Goal: Information Seeking & Learning: Find specific page/section

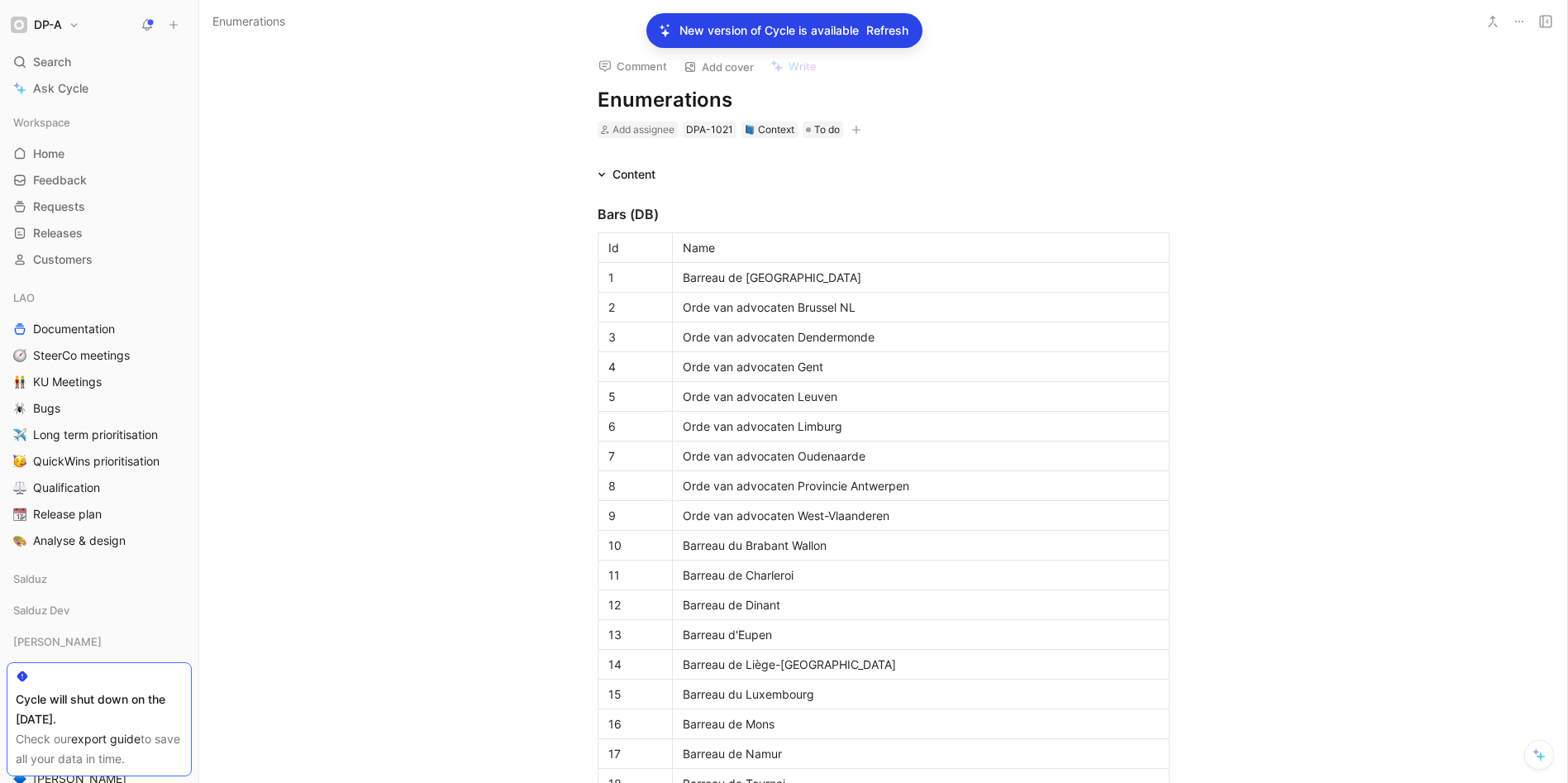
scroll to position [5710, 0]
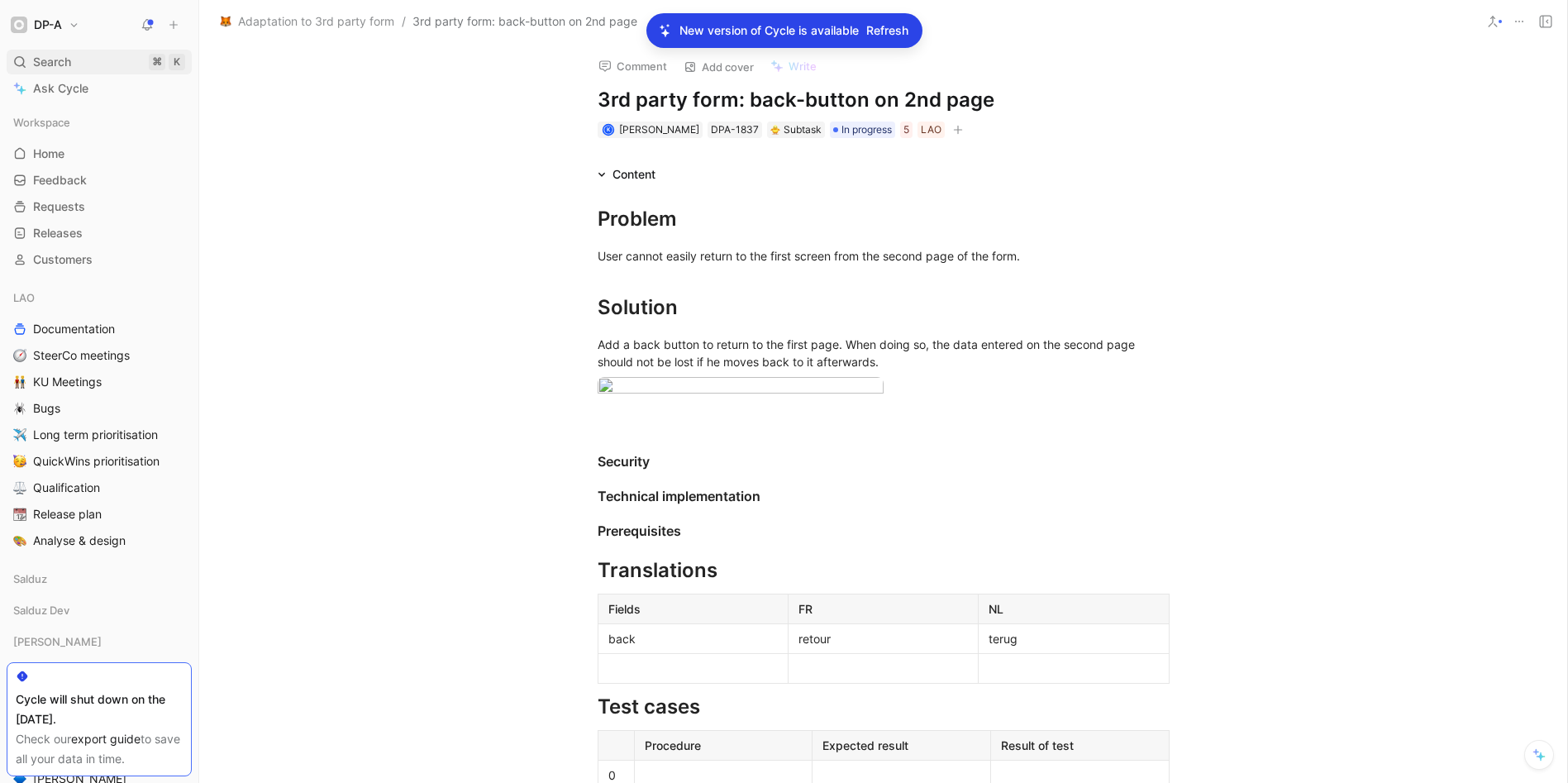
click at [59, 63] on span "Search" at bounding box center [52, 61] width 38 height 20
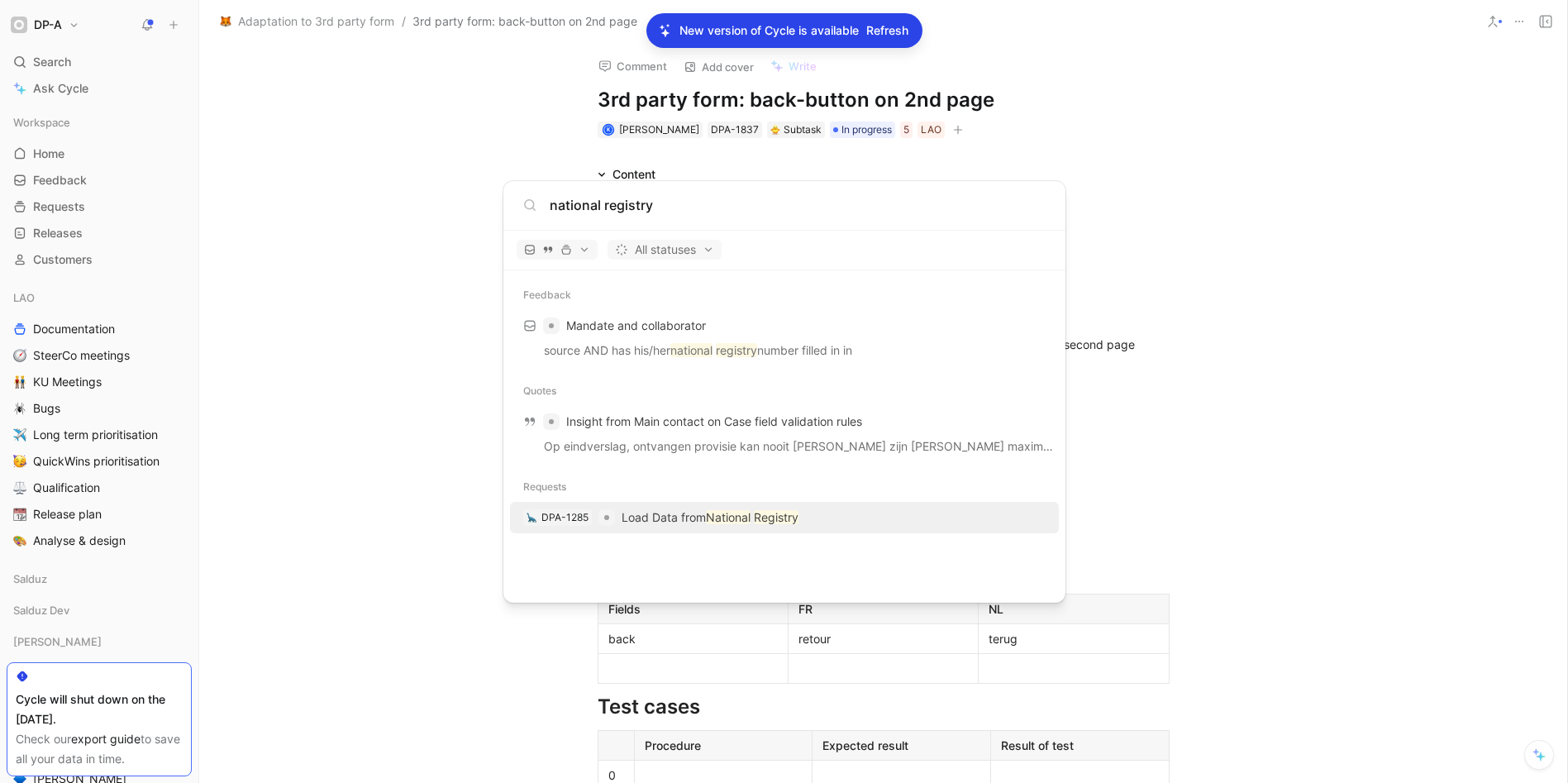
type input "national registry"
click at [753, 517] on p "Load Data from National Registry" at bounding box center [710, 517] width 177 height 20
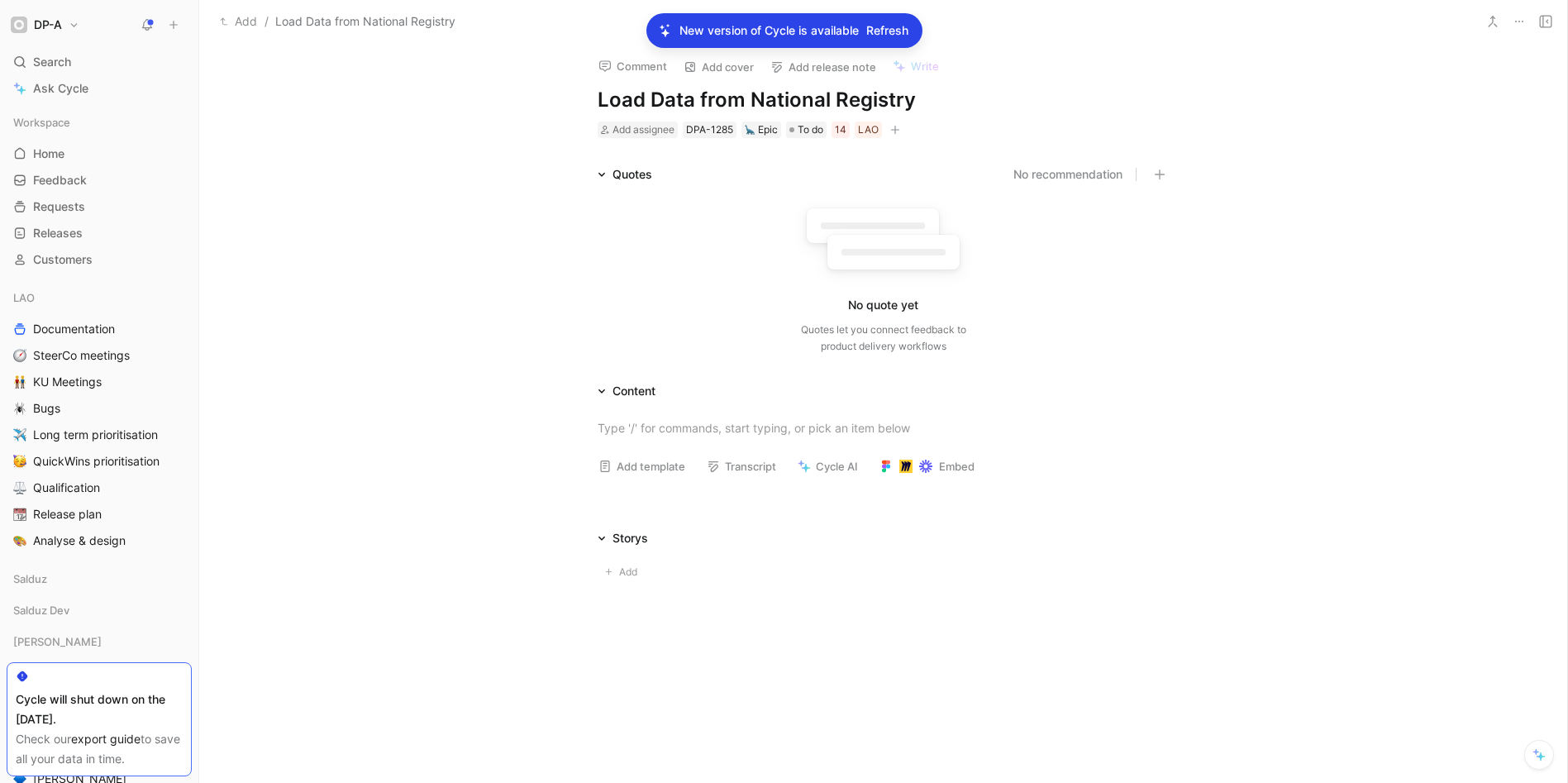
click at [648, 464] on button "Add template" at bounding box center [641, 466] width 101 height 23
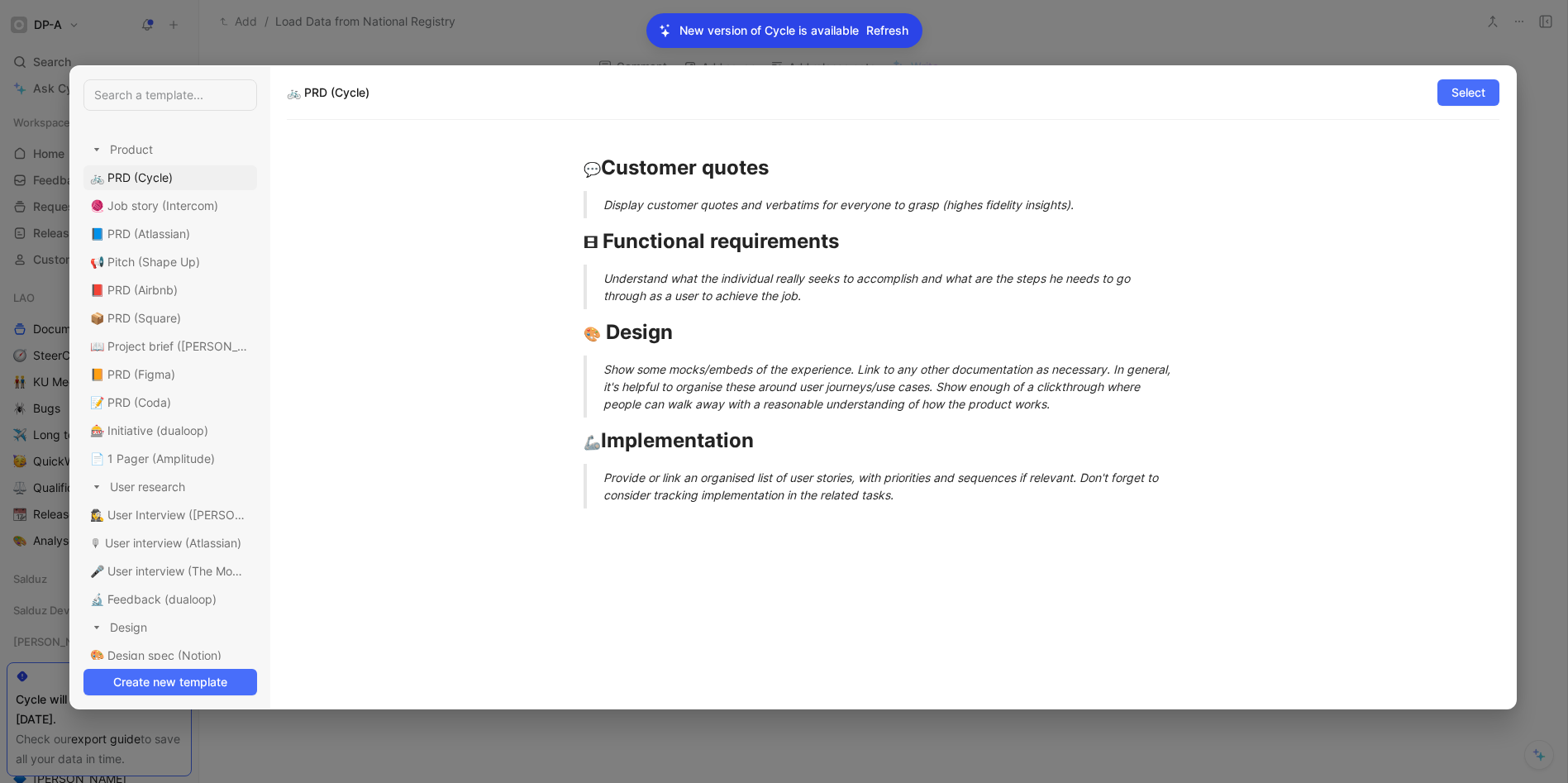
click at [891, 746] on div at bounding box center [784, 392] width 1568 height 783
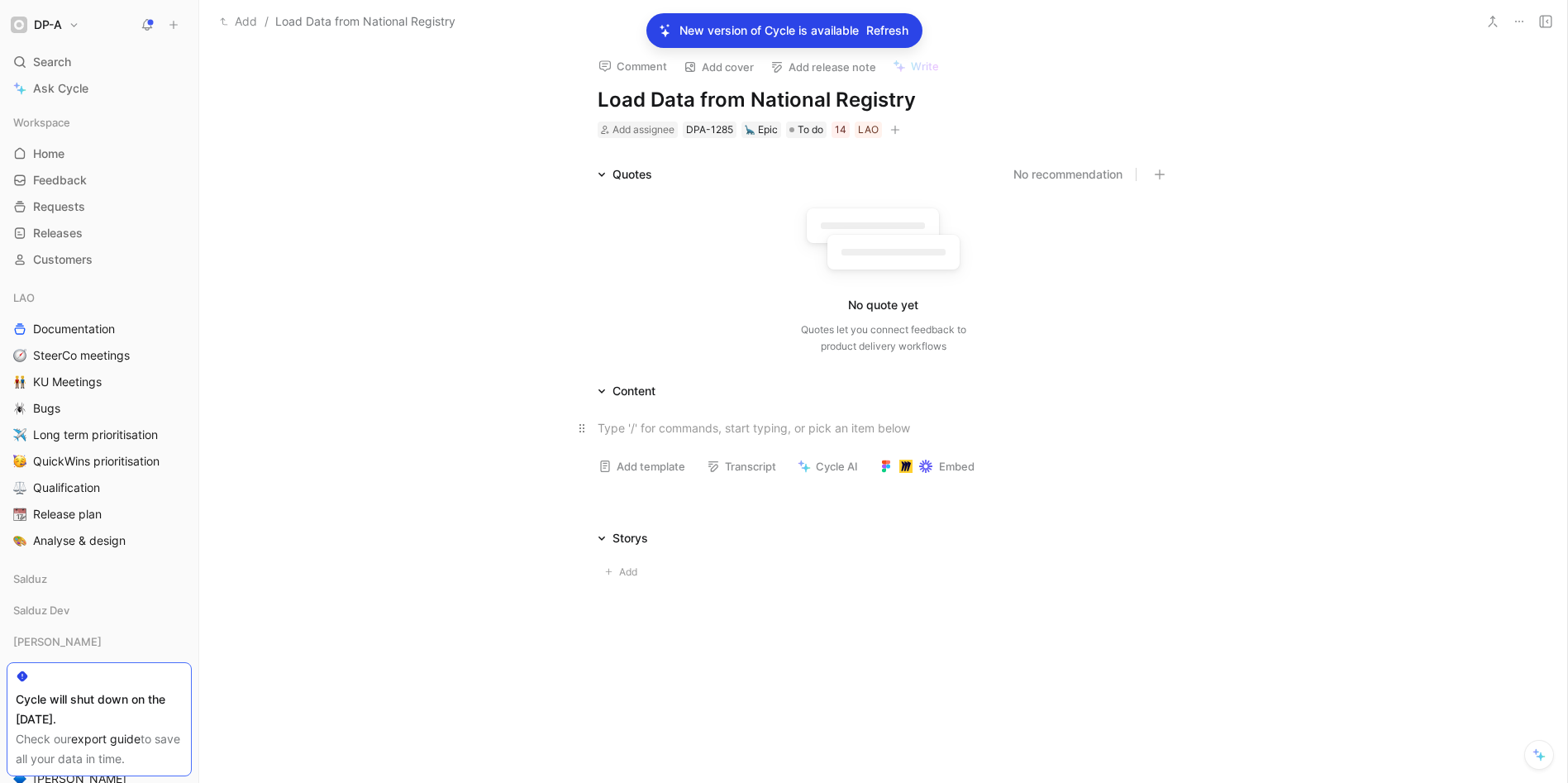
click at [628, 440] on p at bounding box center [884, 428] width 635 height 27
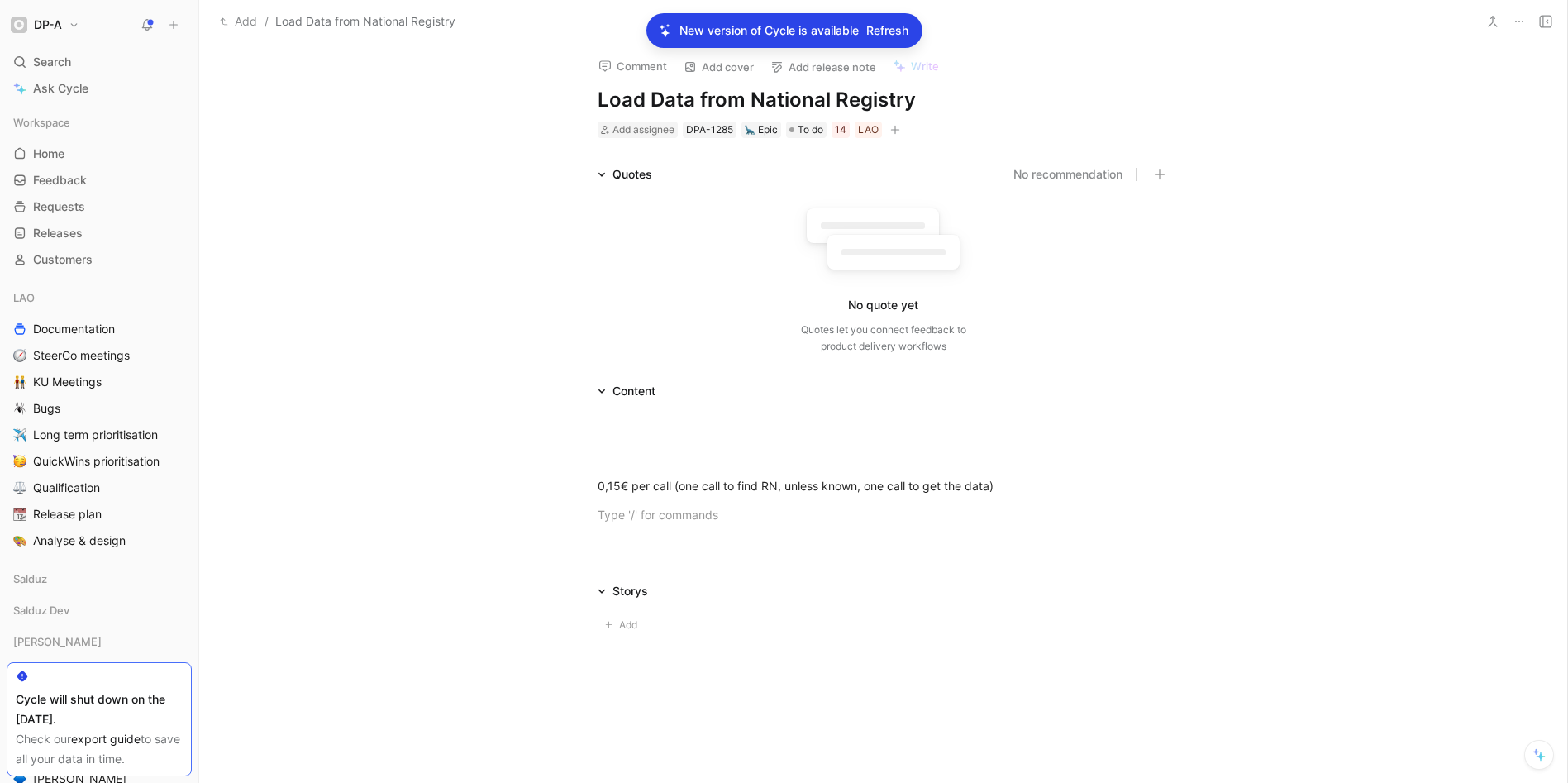
click at [708, 542] on div at bounding box center [883, 551] width 1368 height 20
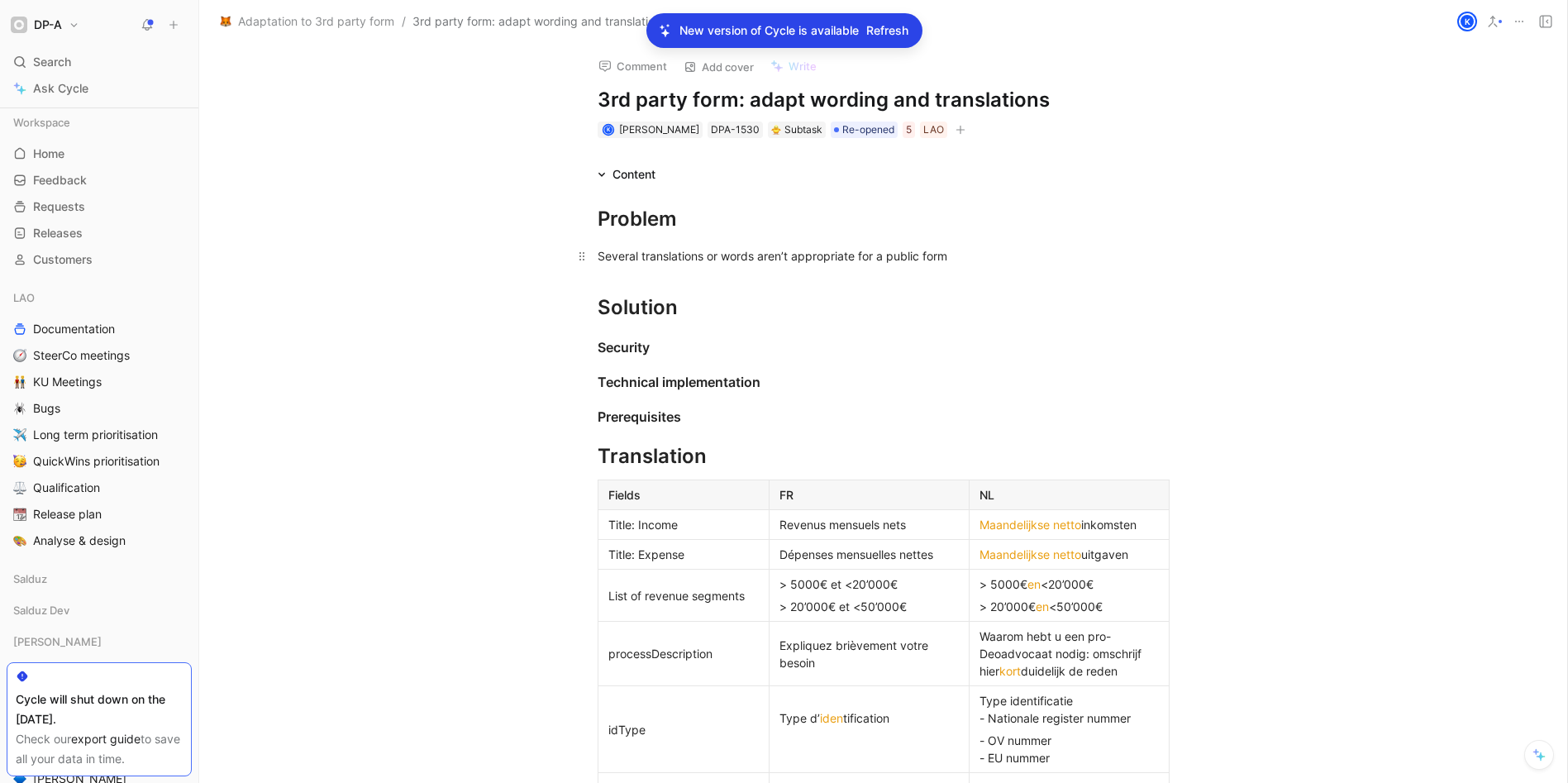
scroll to position [457, 0]
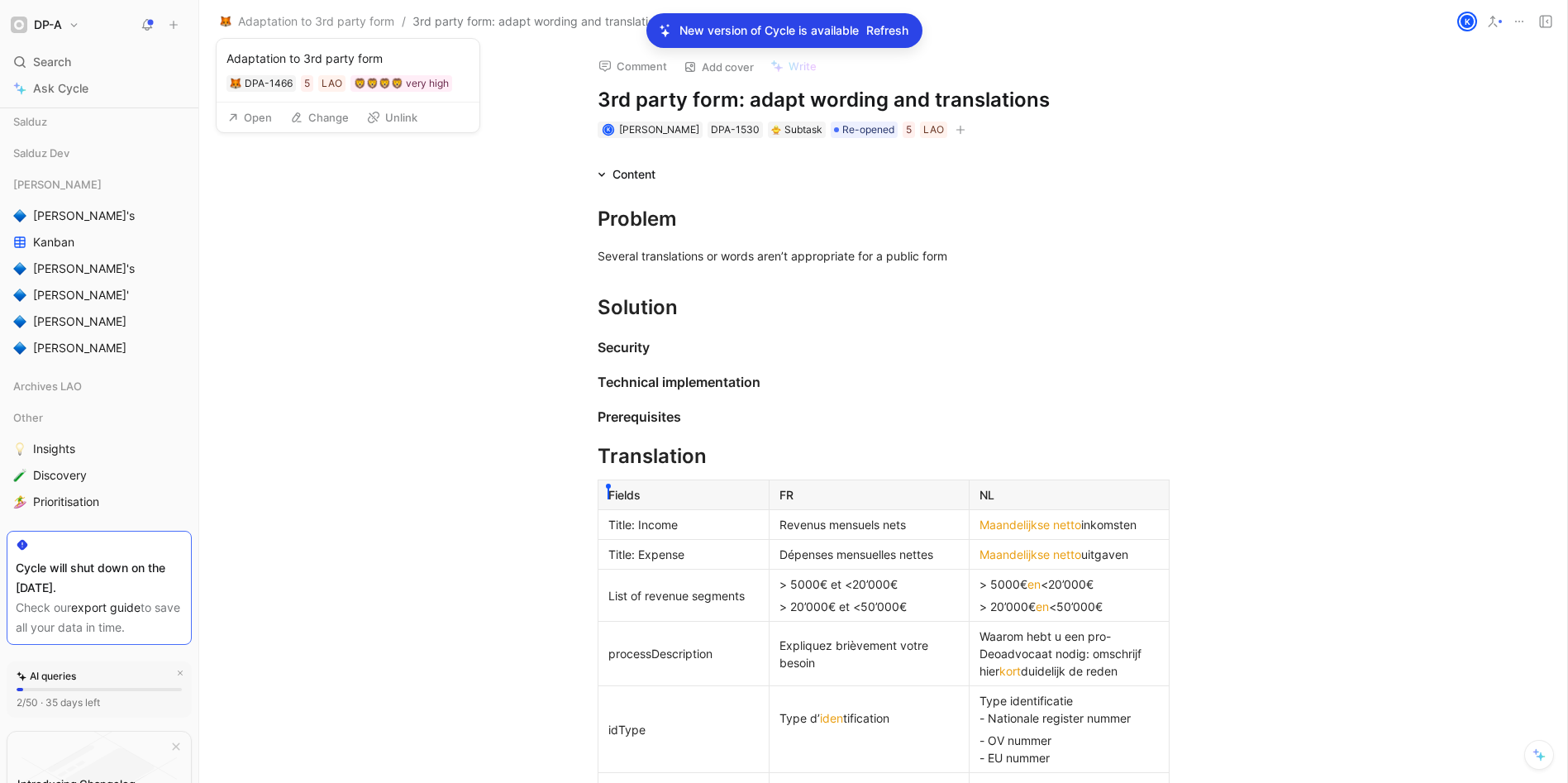
click at [256, 123] on button "Open" at bounding box center [249, 117] width 60 height 23
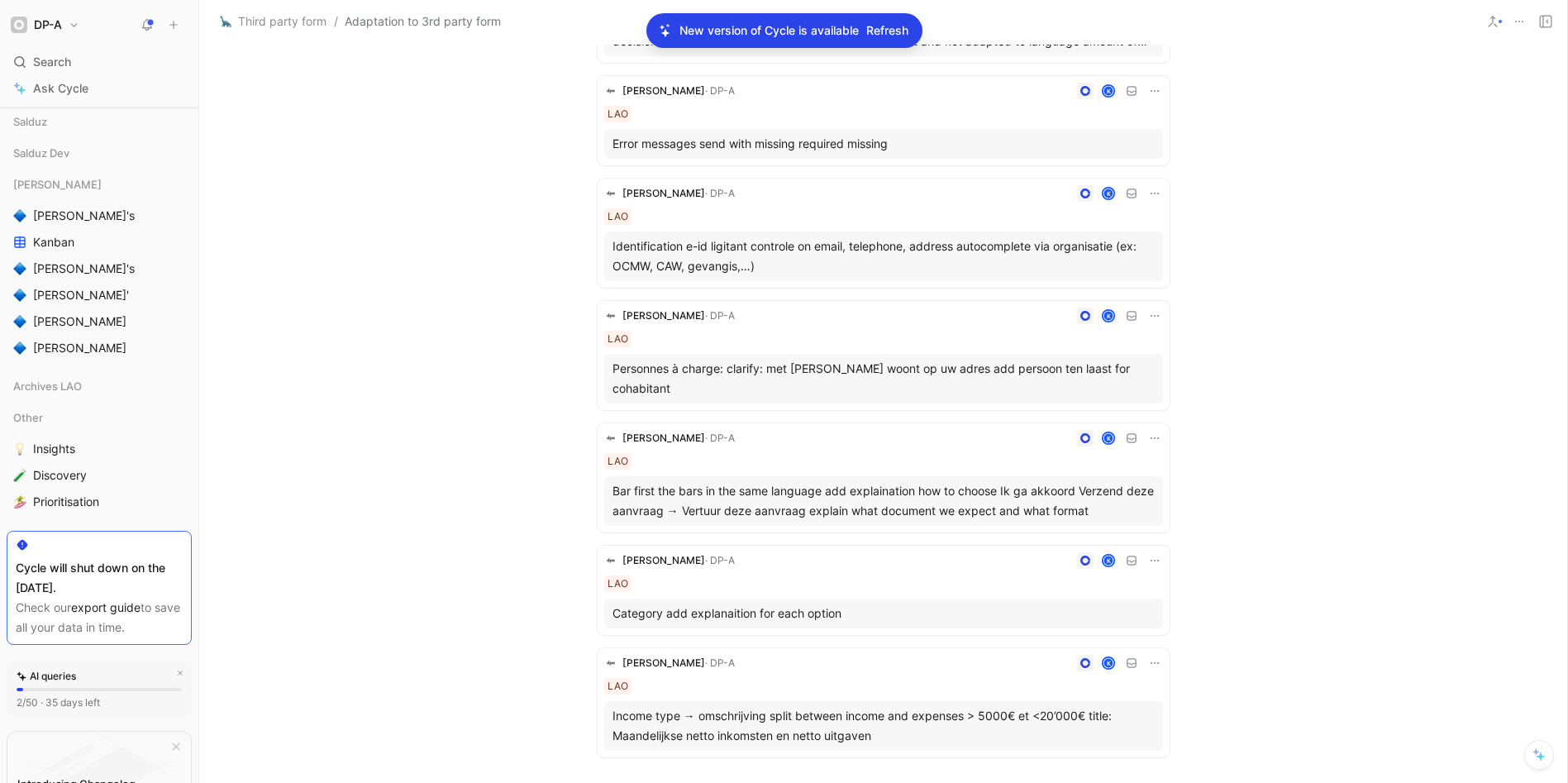
scroll to position [710, 0]
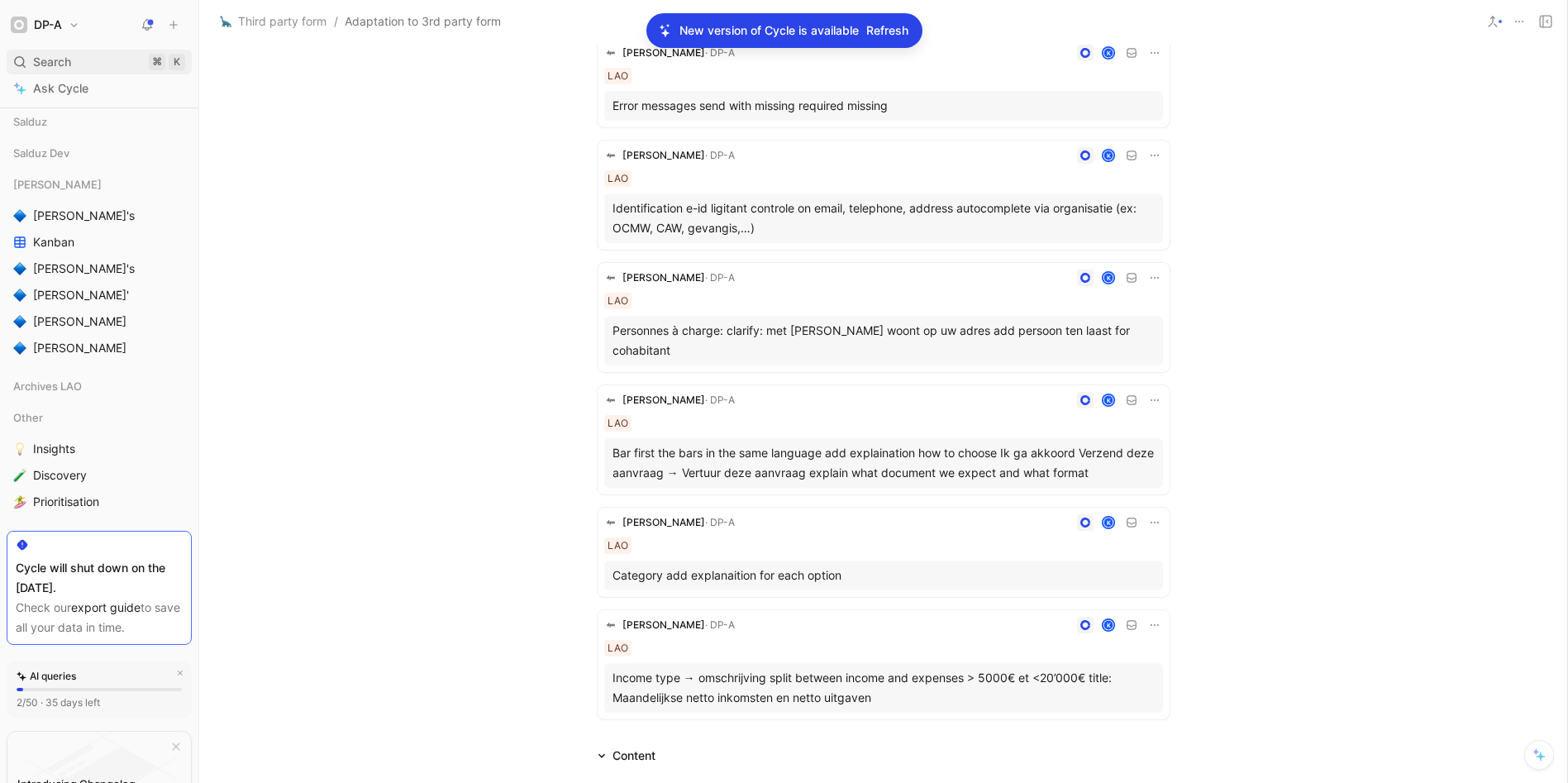
click at [44, 60] on span "Search" at bounding box center [52, 61] width 38 height 20
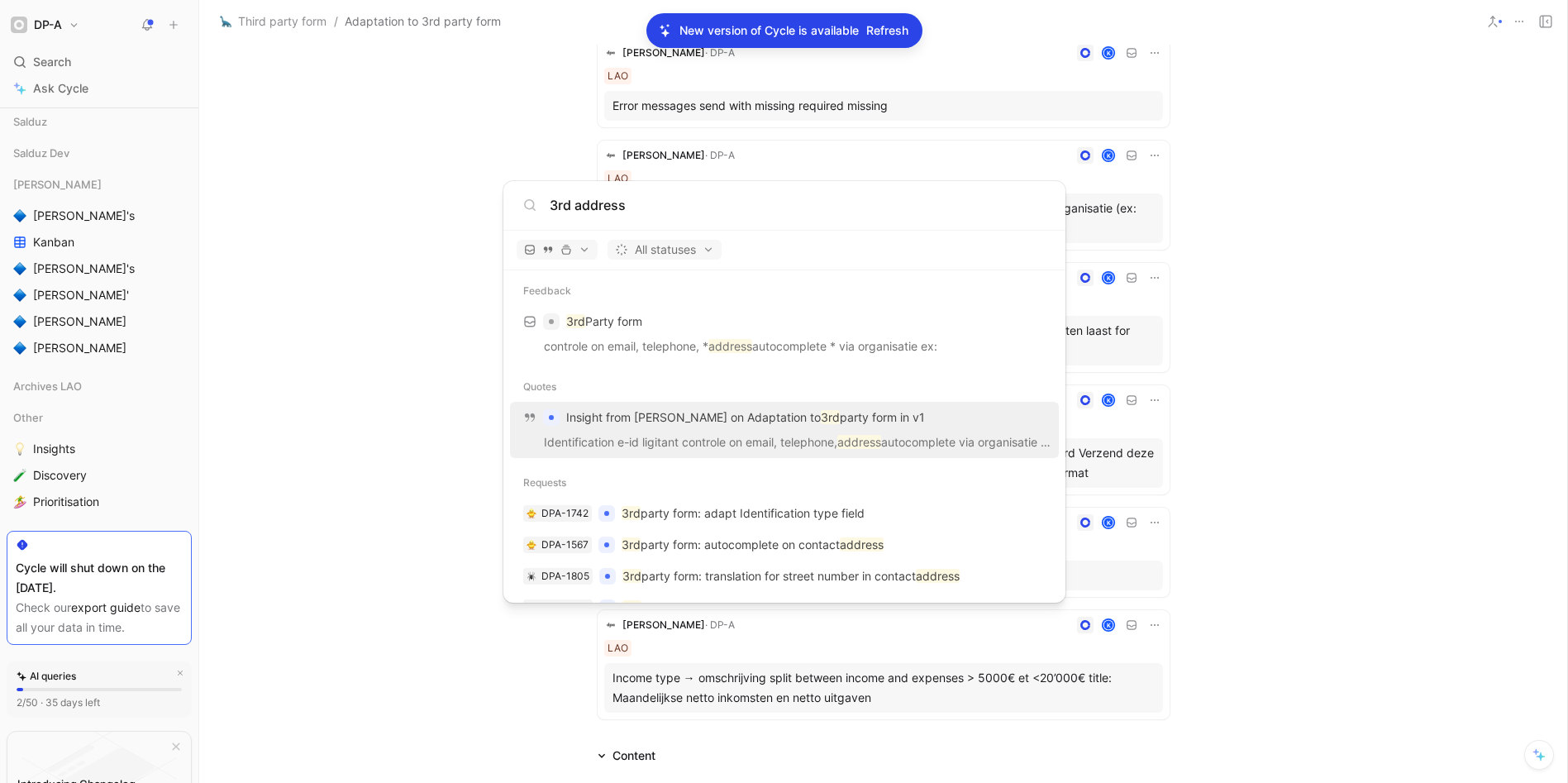
scroll to position [15, 0]
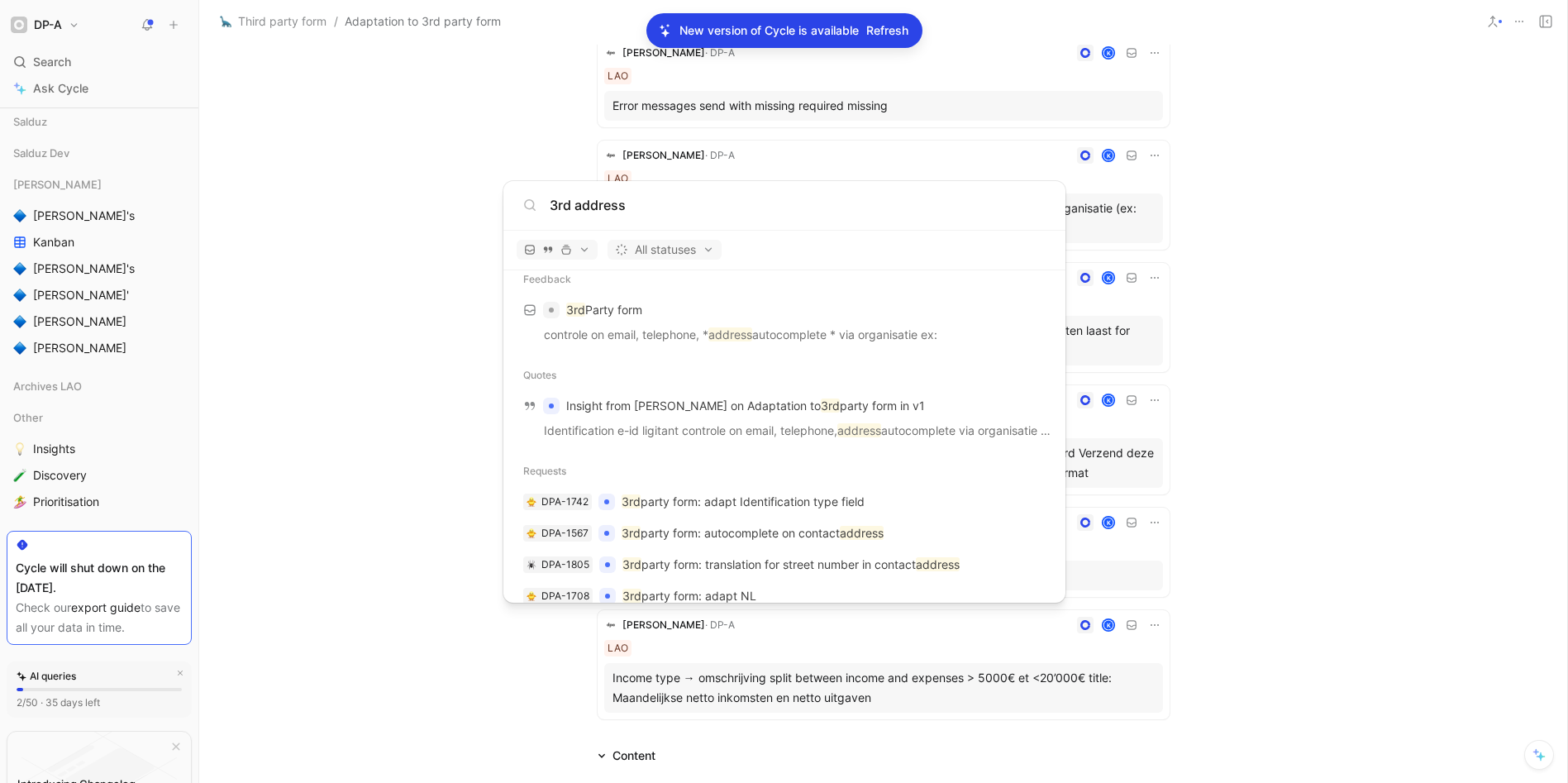
type input "3rd address"
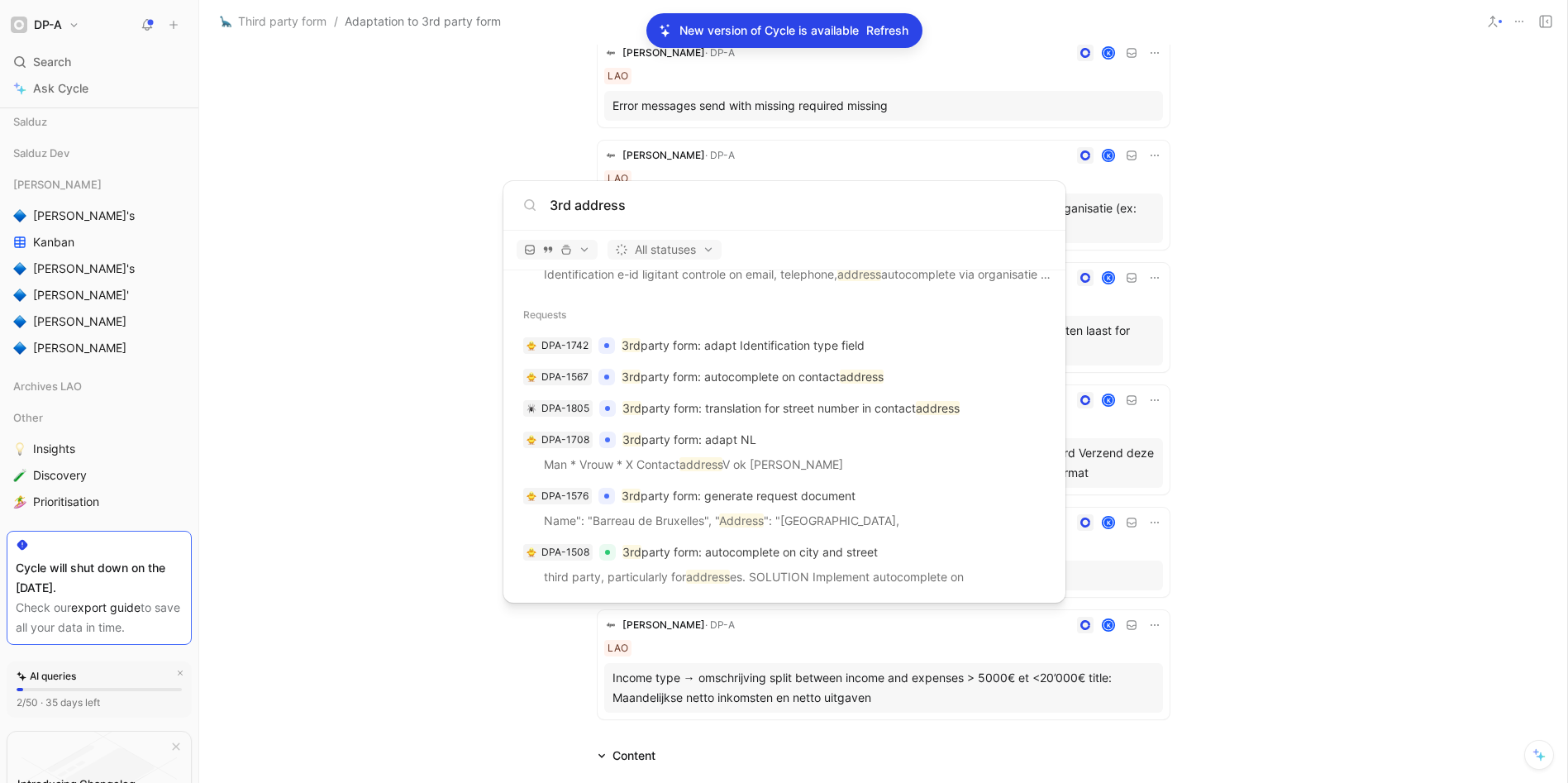
scroll to position [175, 0]
click at [368, 339] on body "DP-A Search ⌘ K Ask Cycle Workspace Home G then H Feedback G then F Requests G …" at bounding box center [784, 392] width 1568 height 783
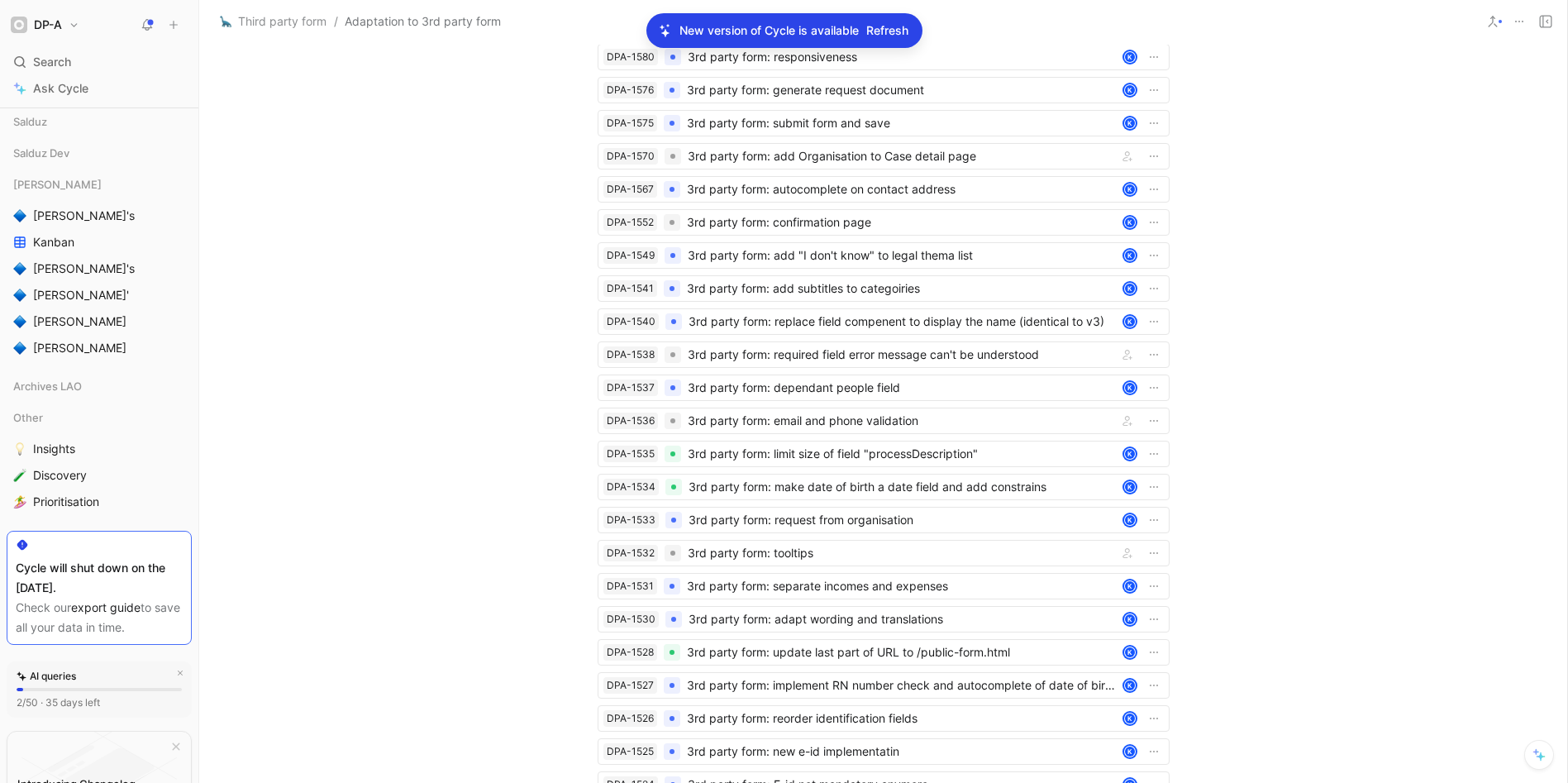
scroll to position [3680, 0]
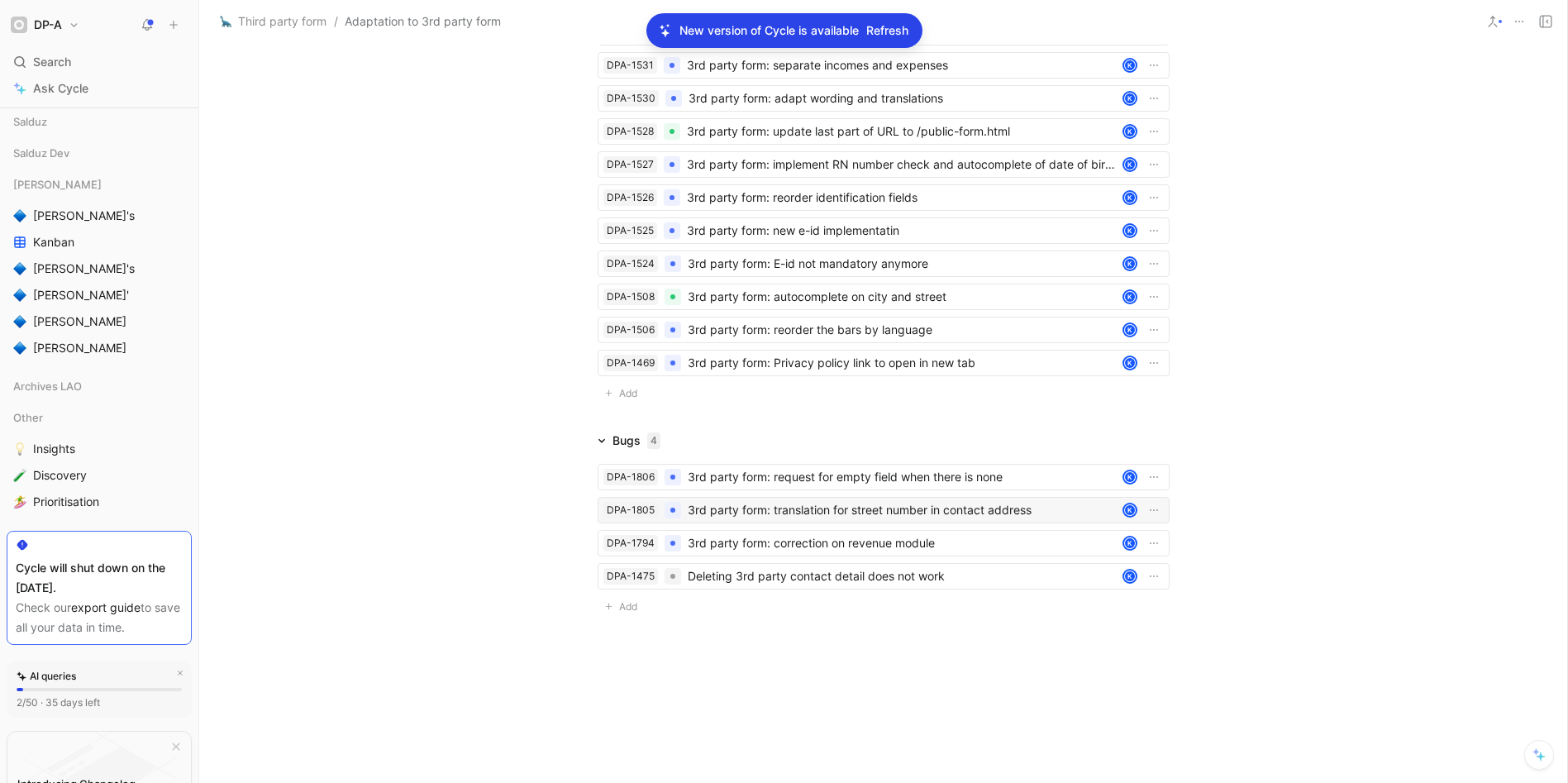
click at [900, 511] on div "3rd party form: translation for street number in contact address" at bounding box center [901, 510] width 428 height 20
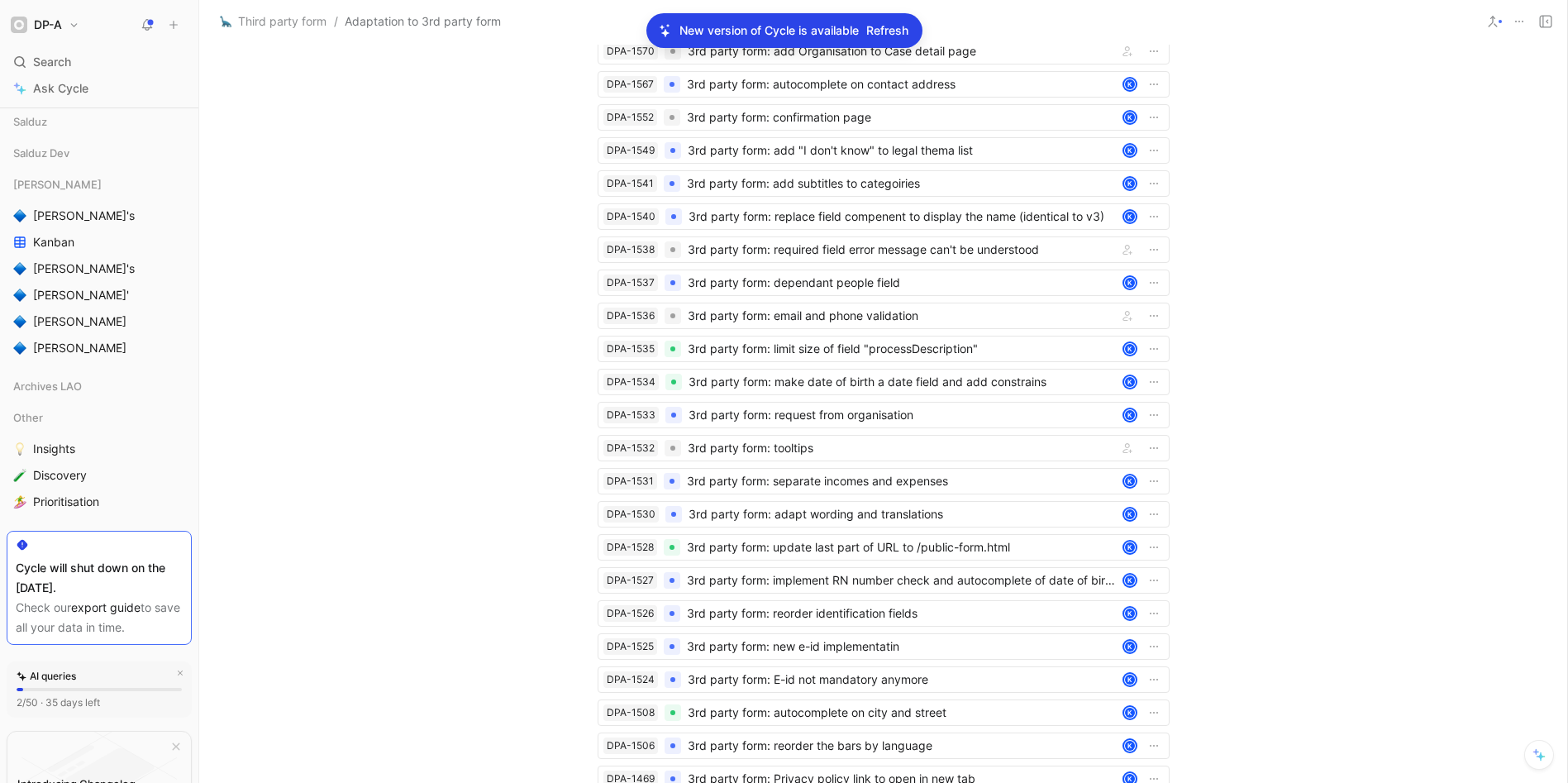
scroll to position [3680, 0]
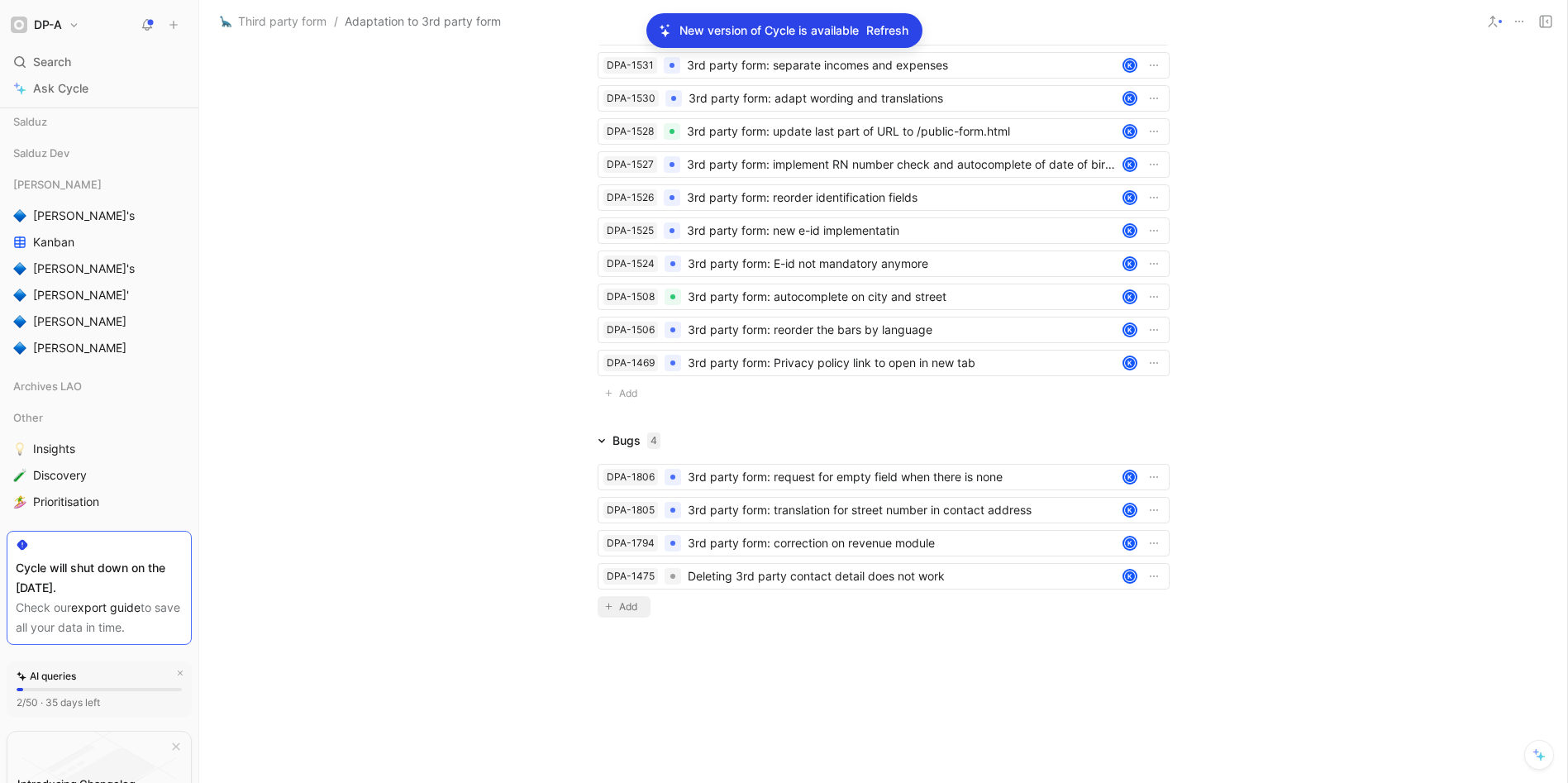
click at [620, 606] on span "Add" at bounding box center [630, 606] width 23 height 16
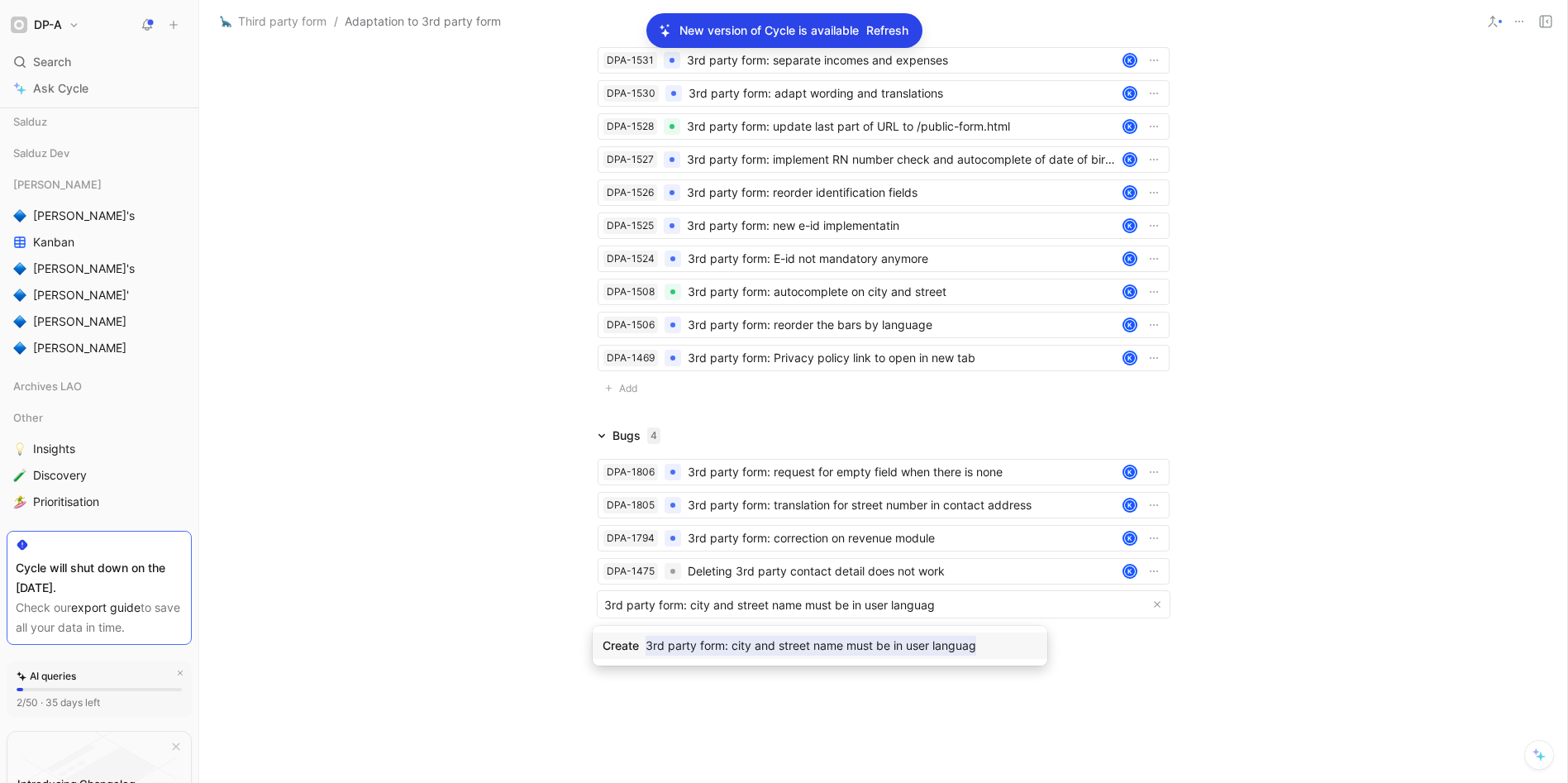
type input "3rd party form: city and street name must be in user language"
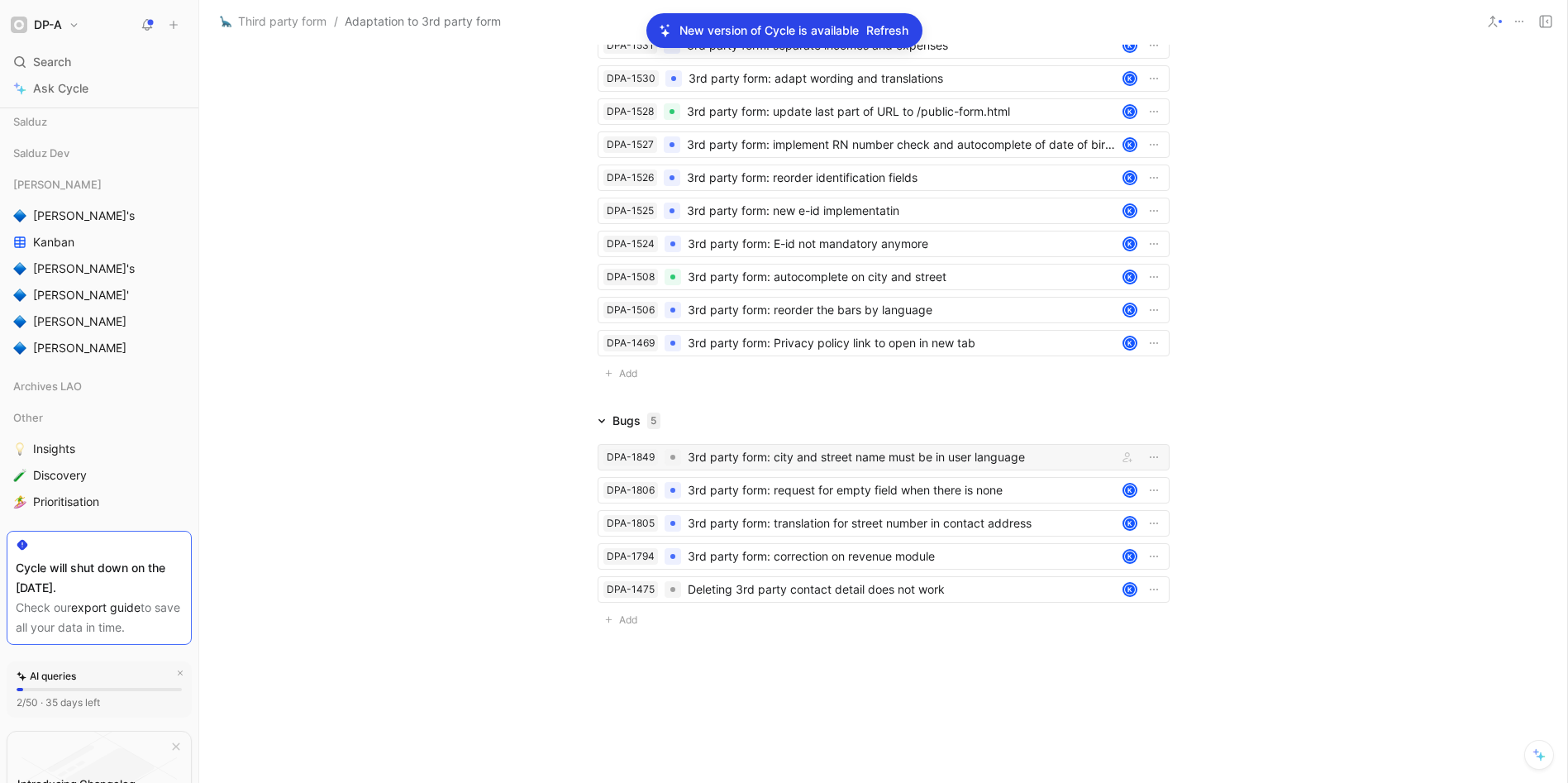
click at [814, 467] on div "3rd party form: city and street name must be in user language" at bounding box center [899, 456] width 423 height 20
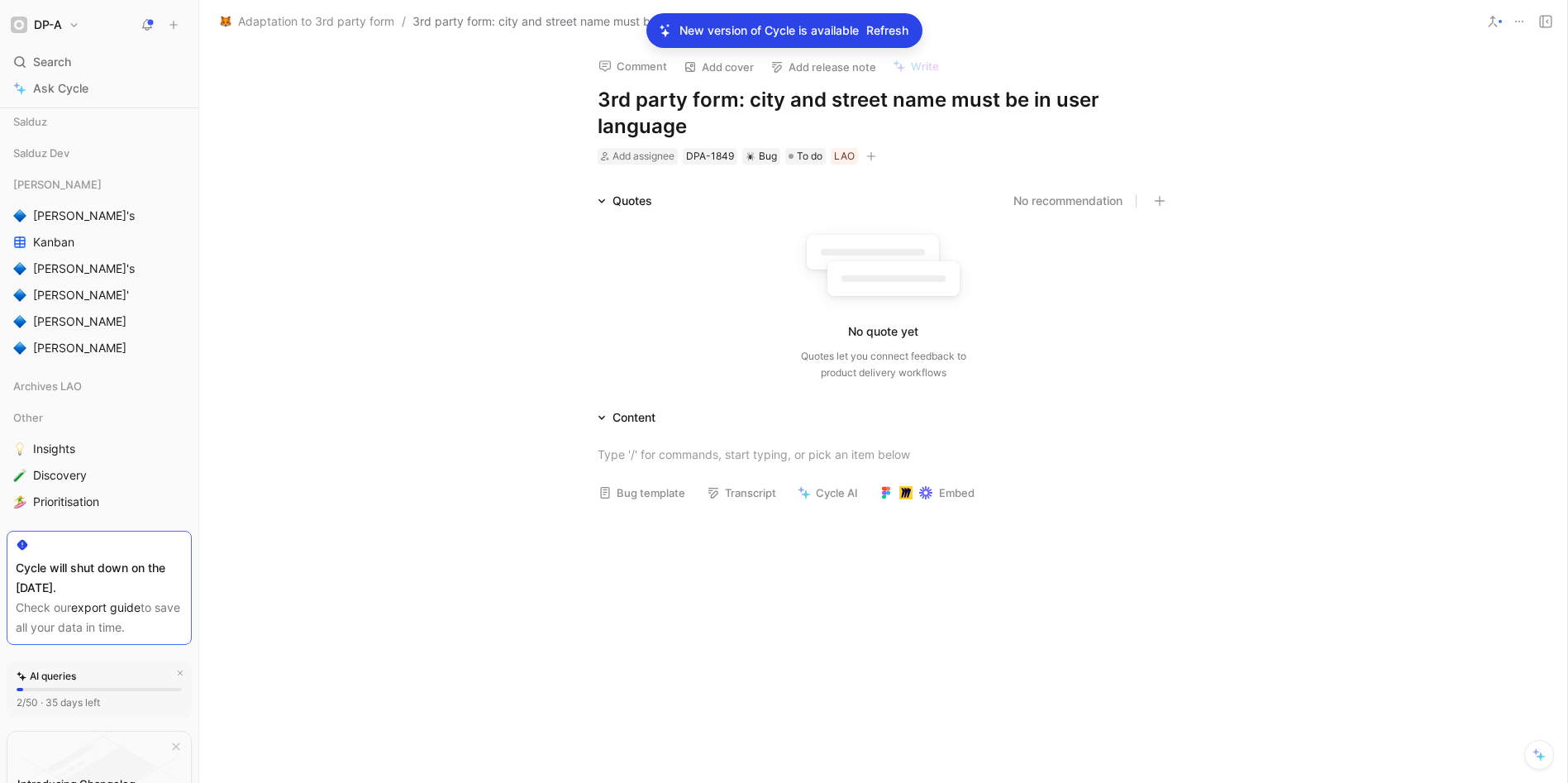
click at [626, 495] on button "Bug template" at bounding box center [641, 492] width 101 height 23
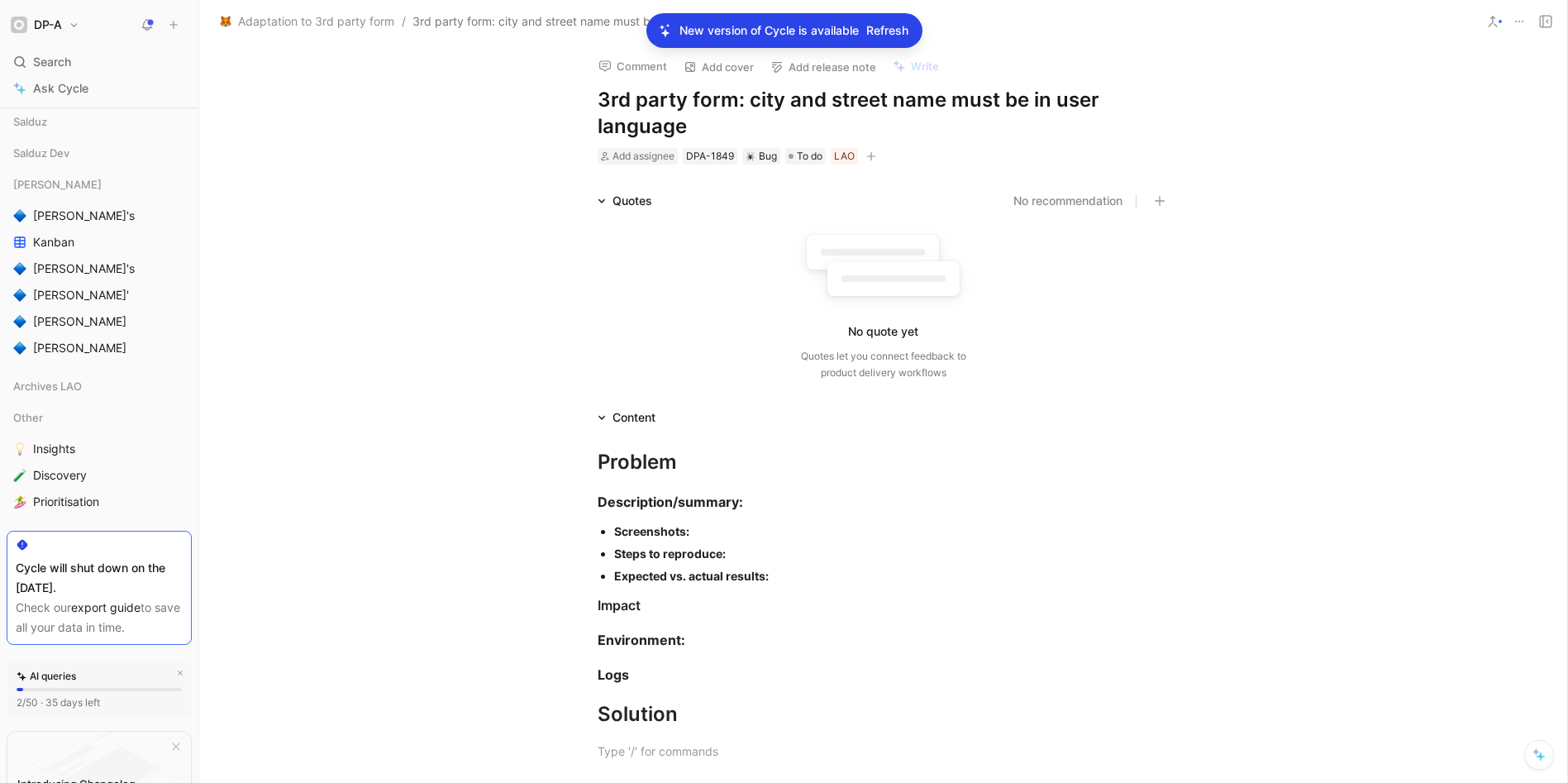
click at [693, 530] on div "Screenshots:" at bounding box center [892, 531] width 556 height 17
click at [619, 552] on div at bounding box center [892, 553] width 556 height 17
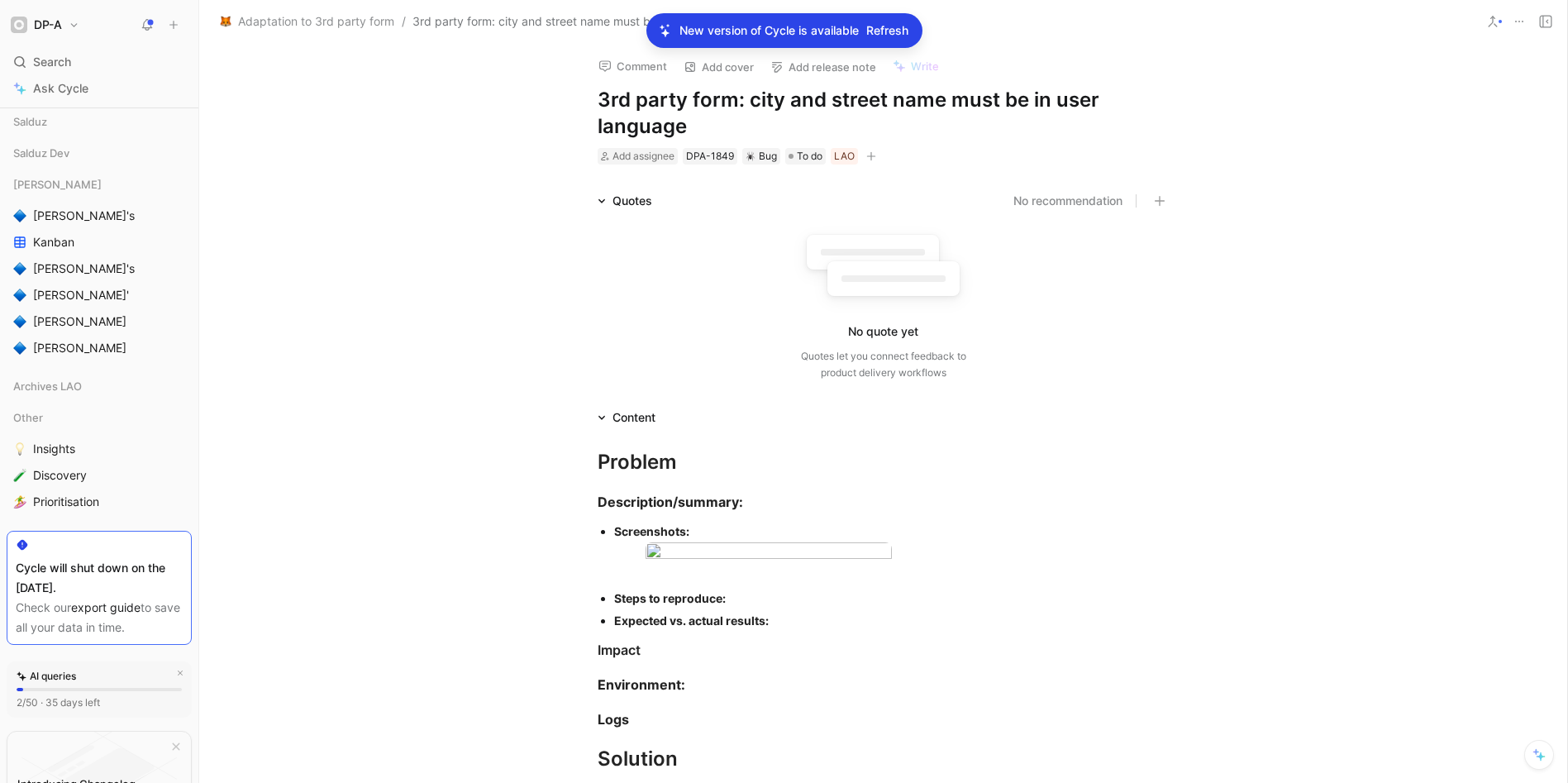
click at [754, 607] on div "Steps to reproduce:" at bounding box center [892, 597] width 556 height 17
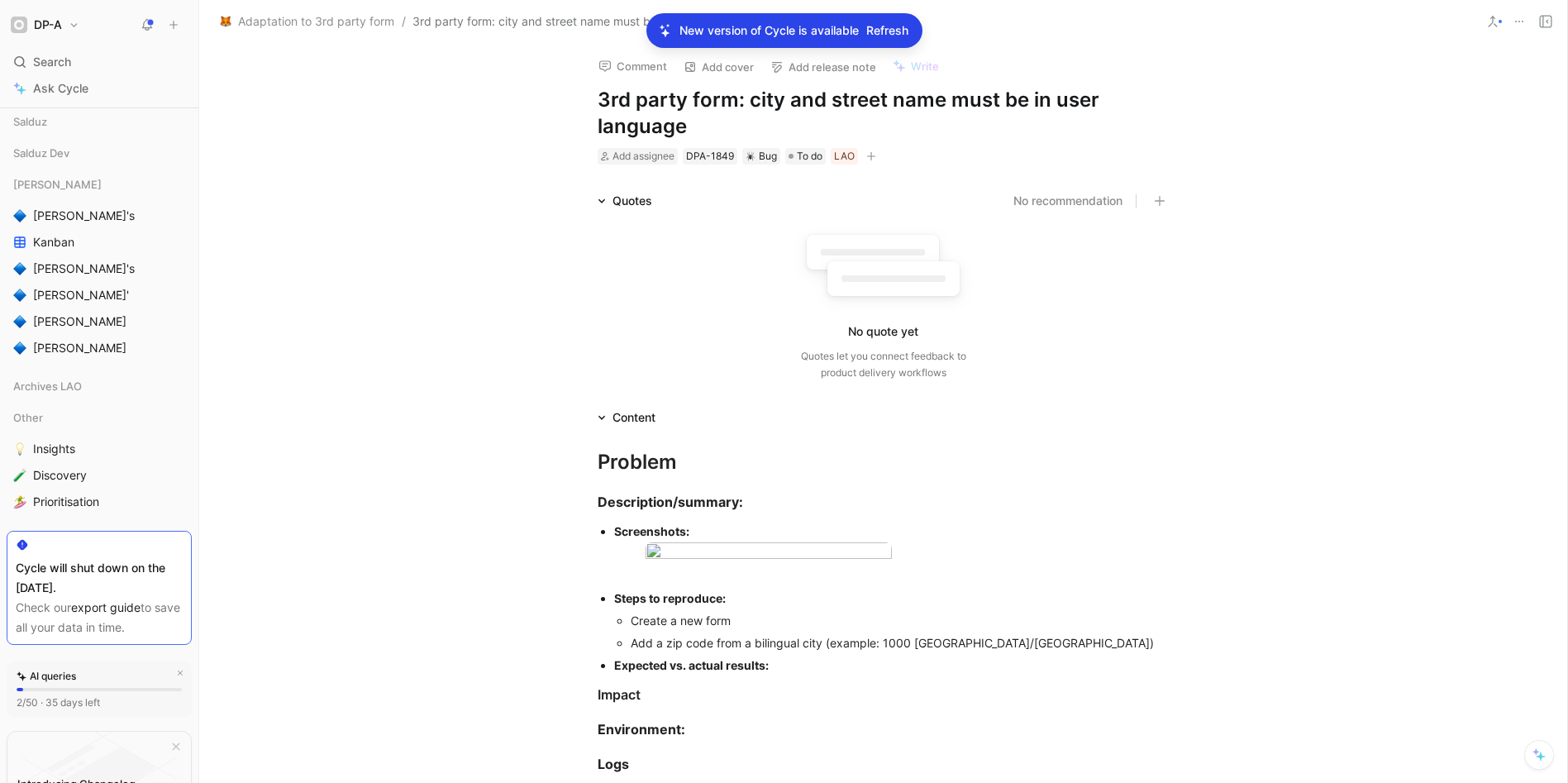
click at [745, 629] on div "Create a new form" at bounding box center [900, 620] width 539 height 17
click at [1022, 651] on div "Add a zip code from a bilingual city (example: 1000 Brussel/Bruxelles)" at bounding box center [900, 643] width 539 height 17
click at [811, 100] on h1 "3rd party form: city and street name must be in user language" at bounding box center [884, 113] width 572 height 53
drag, startPoint x: 784, startPoint y: 97, endPoint x: 880, endPoint y: 98, distance: 96.0
click at [880, 98] on h1 "3rd party form: city and street name must be in user language" at bounding box center [884, 113] width 572 height 53
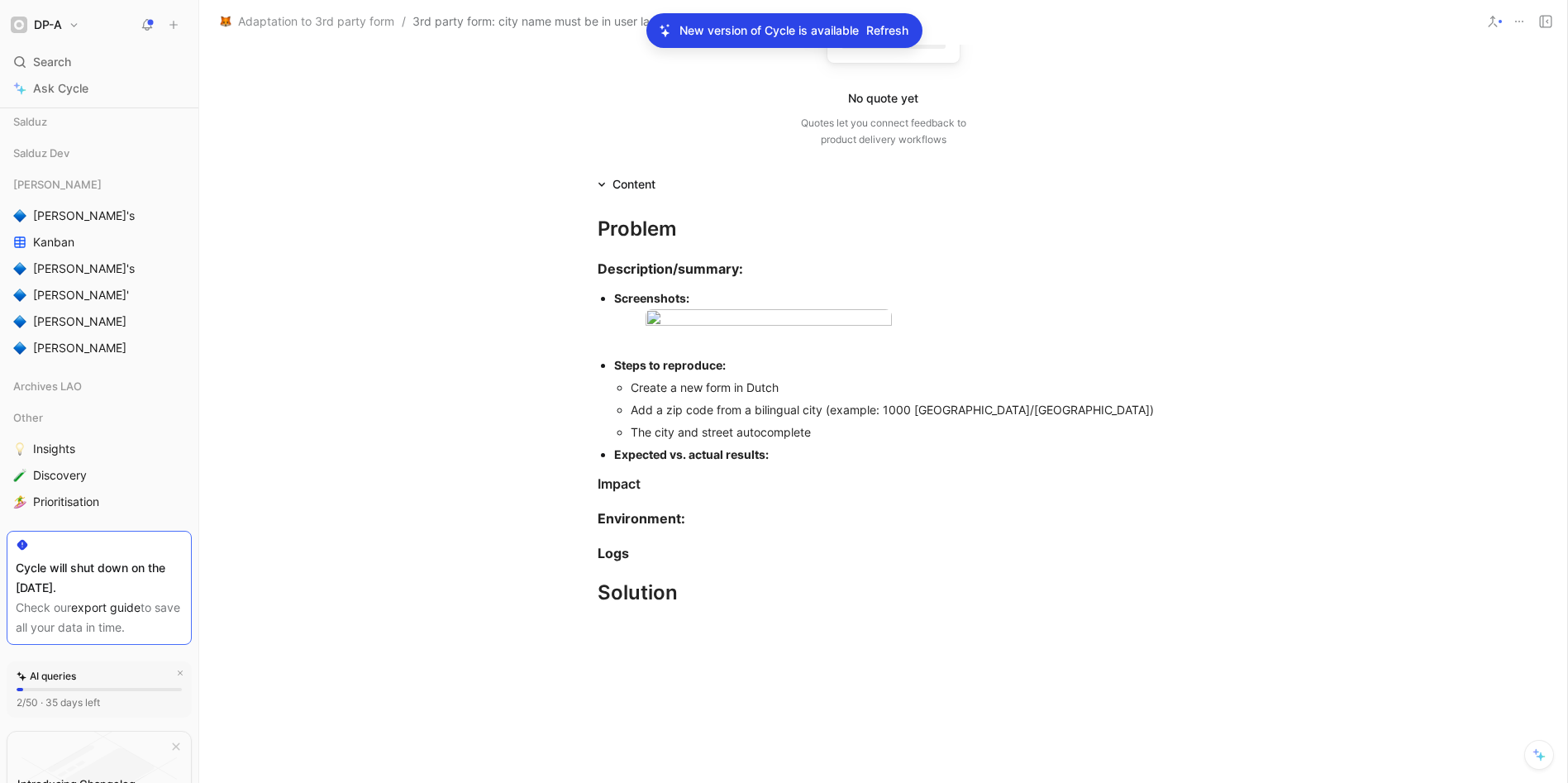
scroll to position [210, 0]
drag, startPoint x: 832, startPoint y: 486, endPoint x: 676, endPoint y: 491, distance: 156.1
click at [676, 437] on div "The city and street autocomplete" at bounding box center [900, 428] width 539 height 17
click at [823, 437] on div "The city and street autocomplete" at bounding box center [900, 428] width 539 height 17
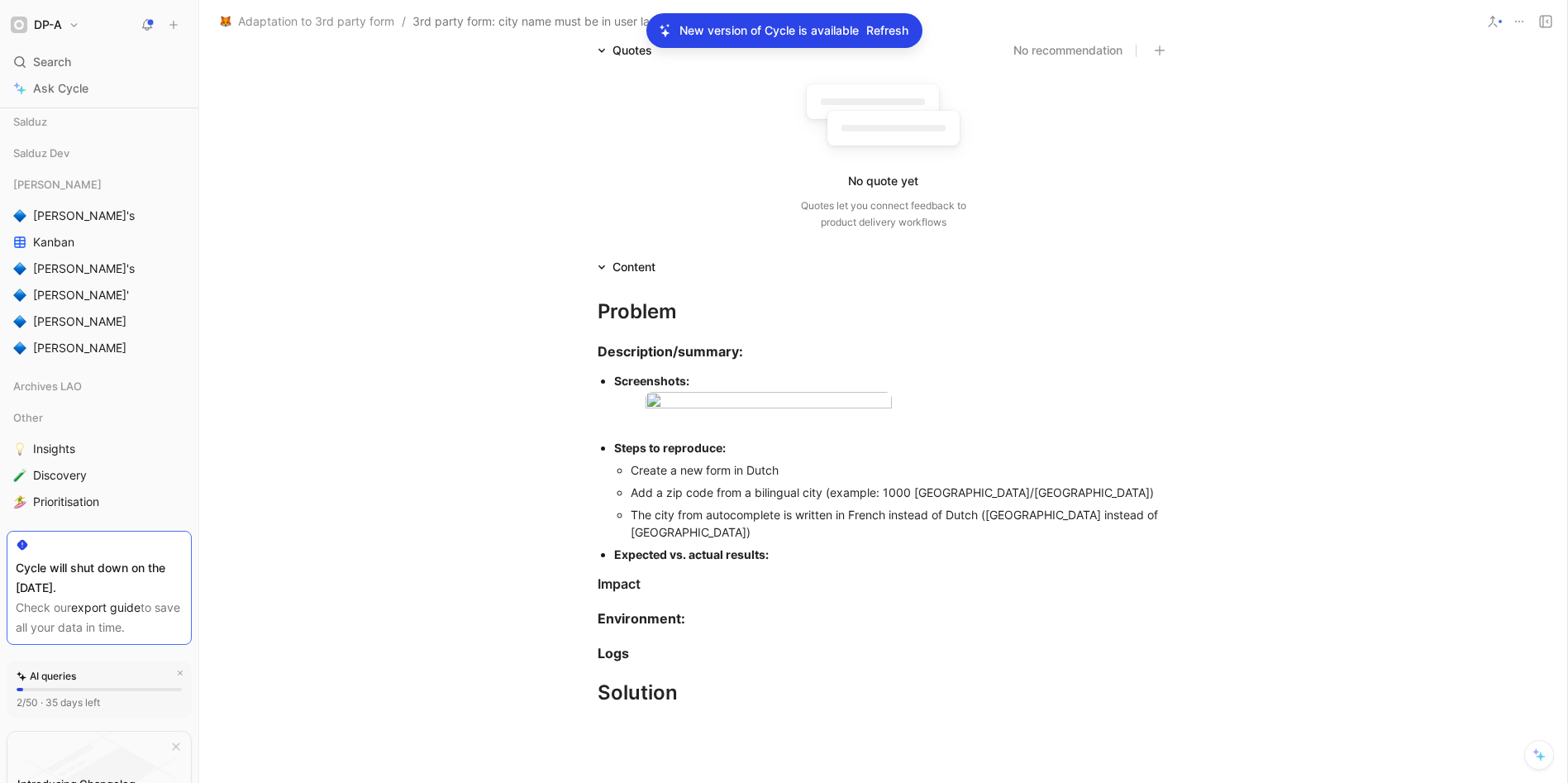
scroll to position [0, 0]
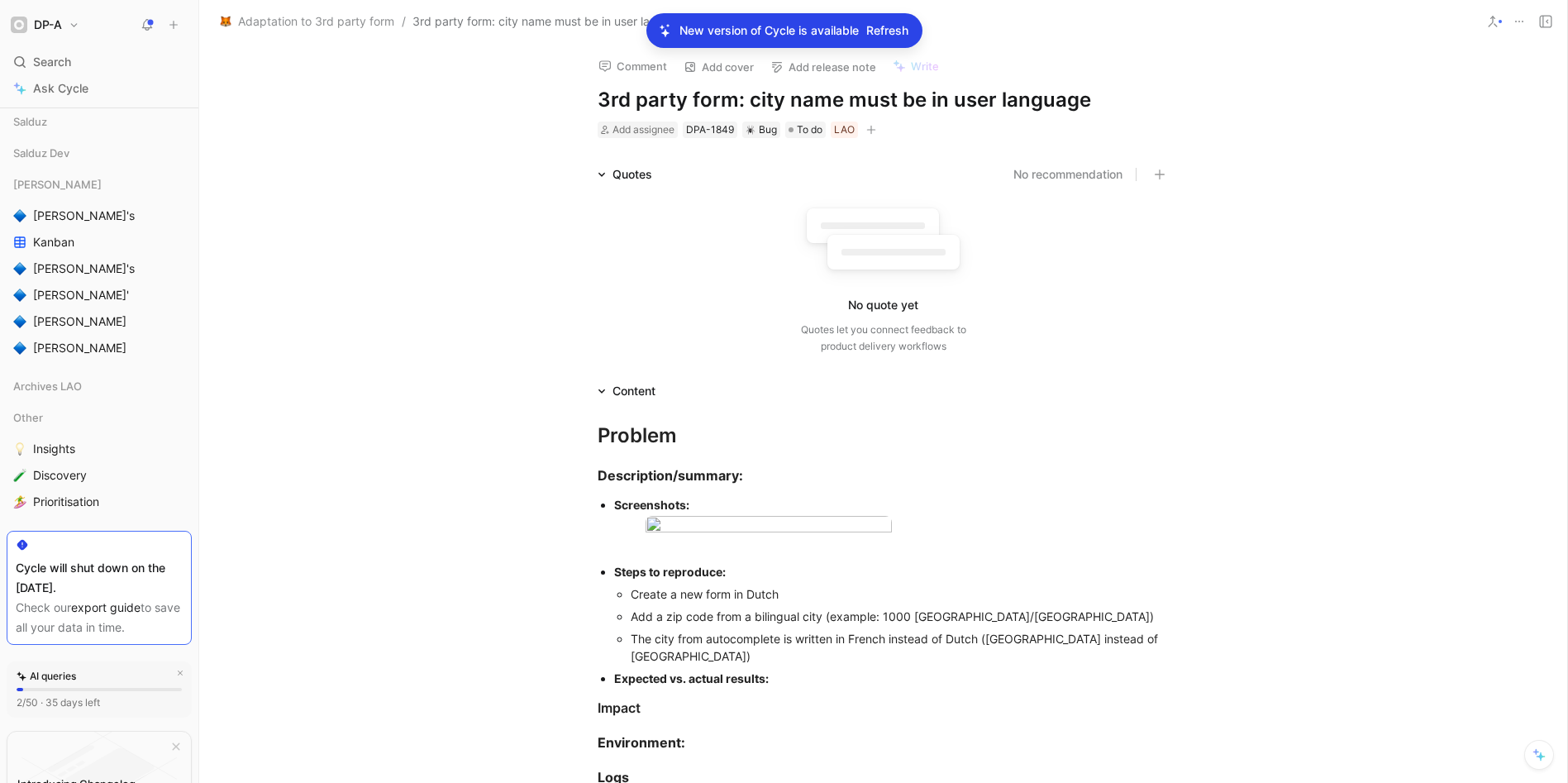
click at [646, 138] on div "Add assignee DPA-1849 Bug To do LAO" at bounding box center [884, 129] width 575 height 20
click at [648, 129] on span "Add assignee" at bounding box center [644, 129] width 62 height 13
type input "kha"
click at [671, 196] on span "led Khelifi" at bounding box center [672, 193] width 52 height 14
click at [826, 133] on div "To do" at bounding box center [831, 129] width 41 height 16
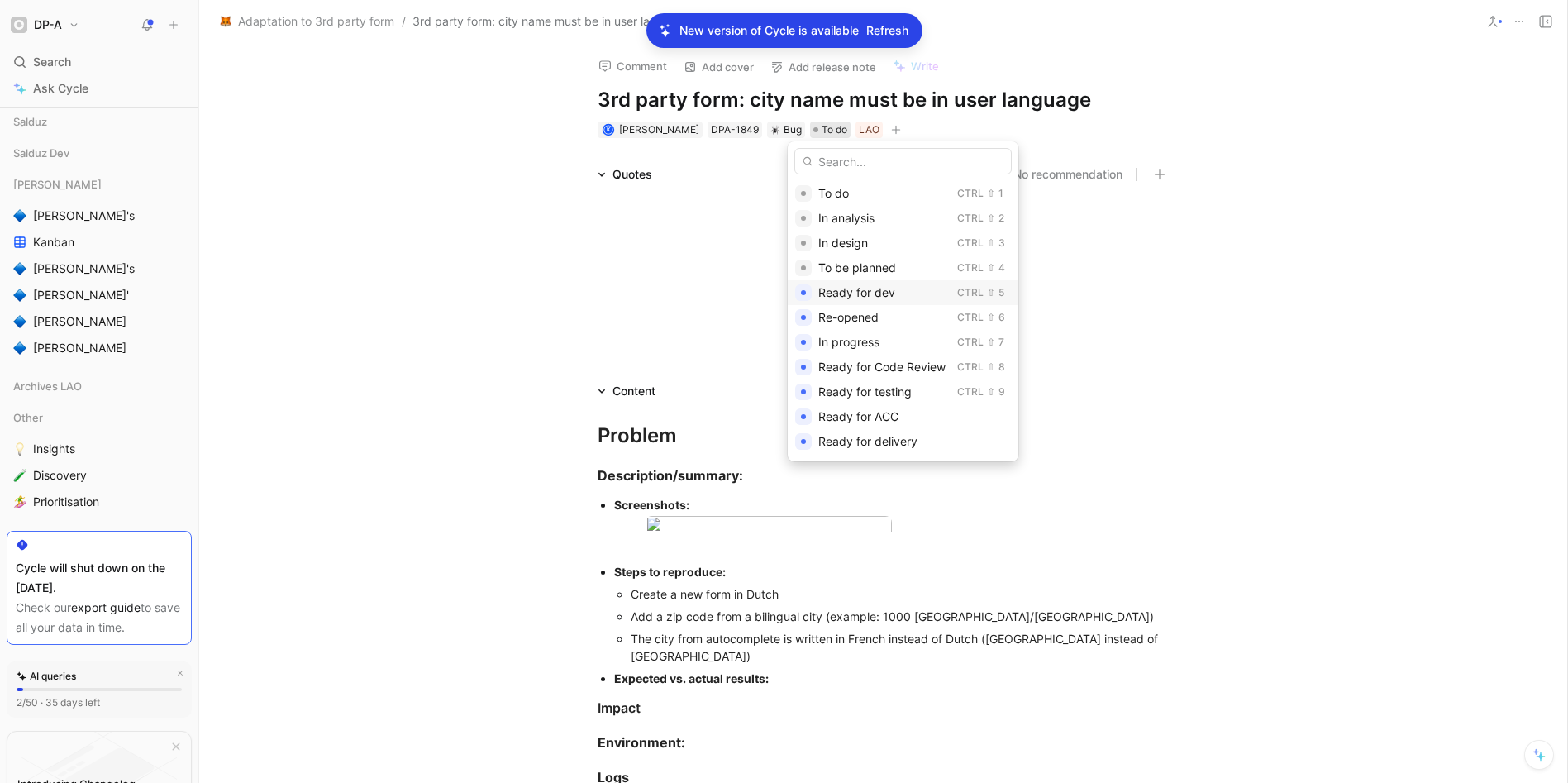
click at [901, 284] on div "Ready for dev" at bounding box center [884, 292] width 132 height 20
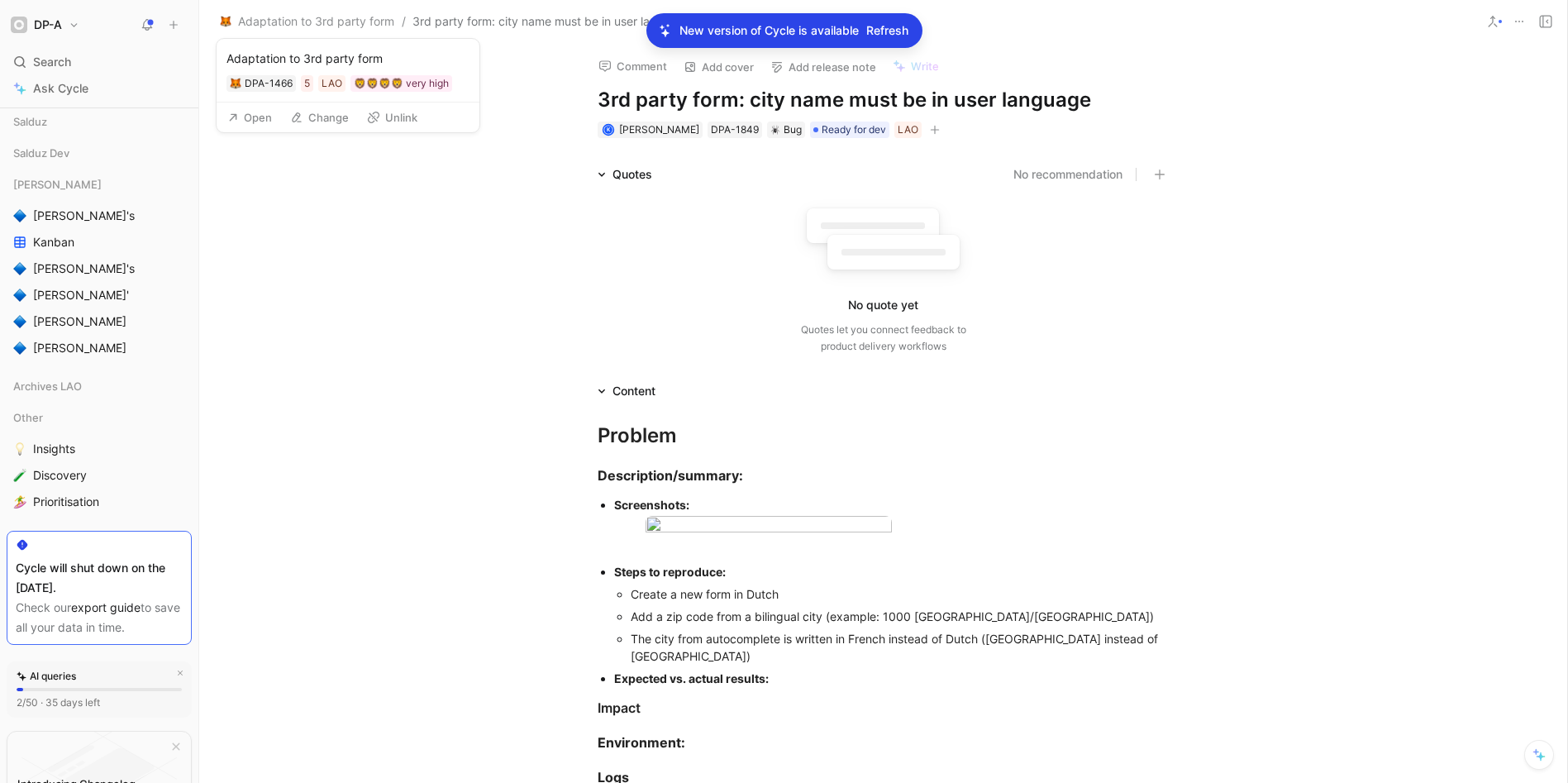
click at [265, 117] on button "Open" at bounding box center [249, 117] width 60 height 23
click at [724, 129] on div "DPA-1849" at bounding box center [735, 129] width 48 height 16
click at [81, 58] on div "Search ⌘ K" at bounding box center [100, 61] width 186 height 25
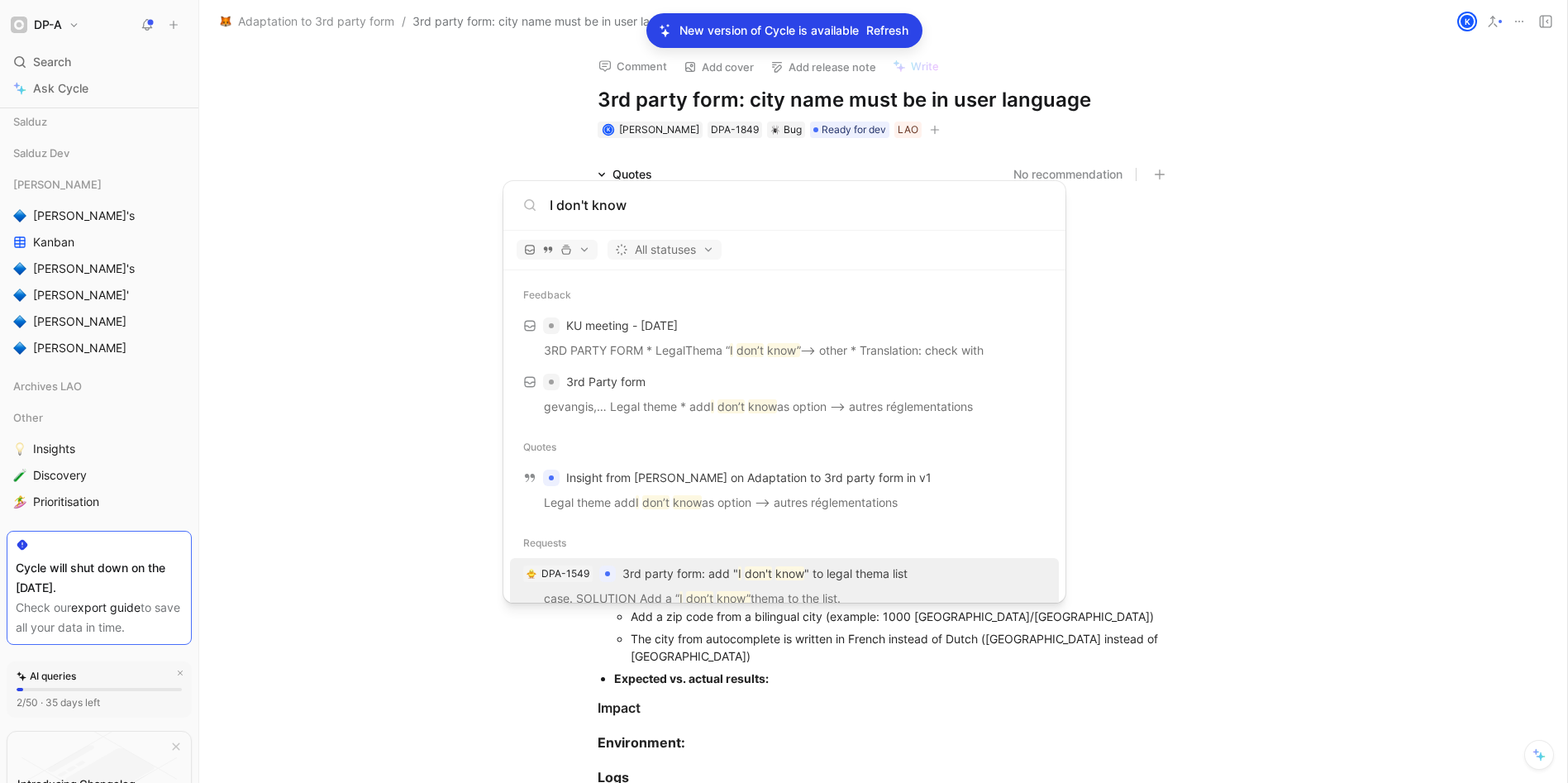
scroll to position [3, 0]
type input "I don't know"
click at [862, 570] on p "3rd party form: add " I don't know " to legal thema list" at bounding box center [764, 569] width 285 height 20
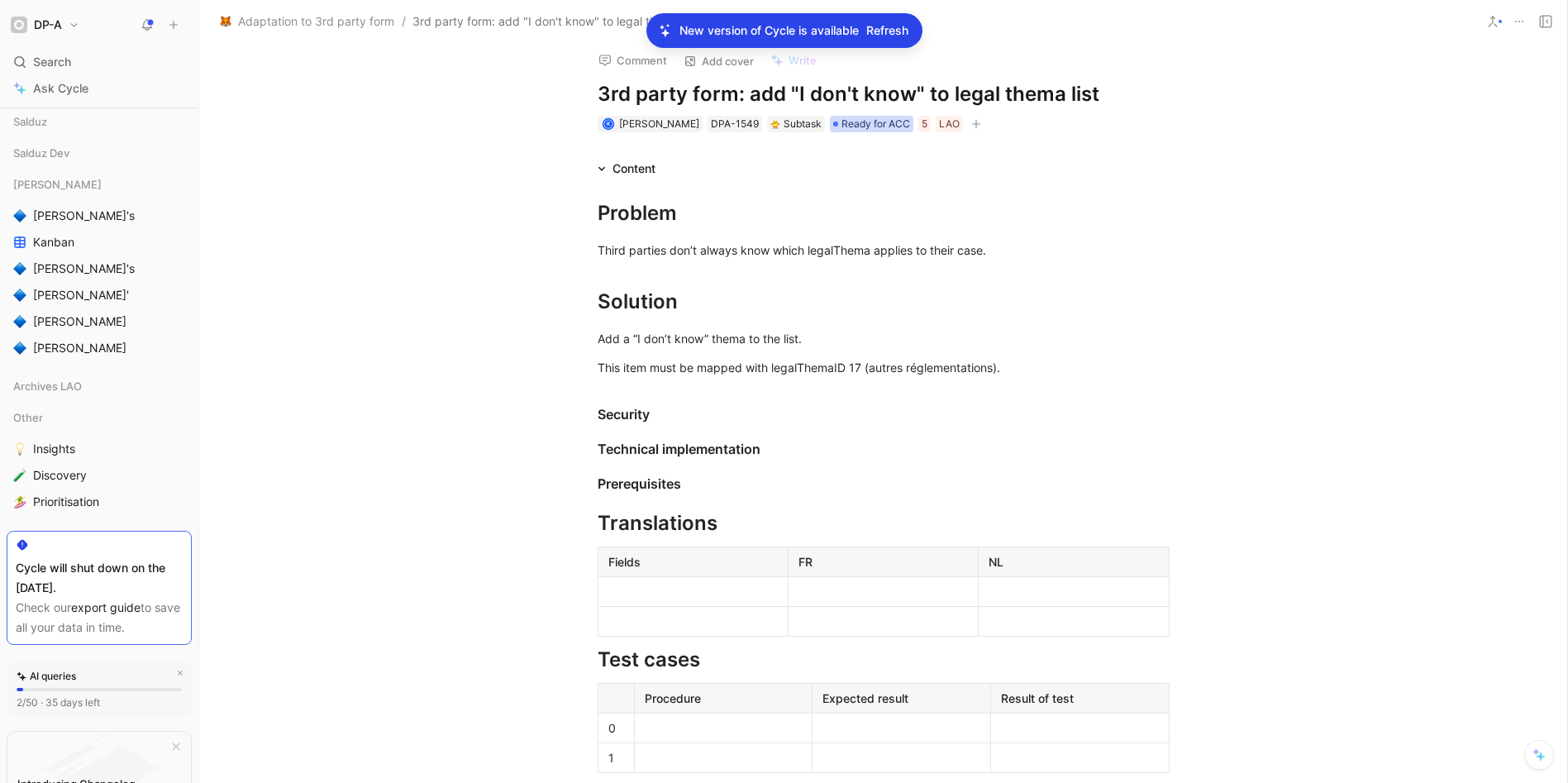
scroll to position [7, 0]
click at [865, 119] on span "Ready for ACC" at bounding box center [876, 123] width 69 height 16
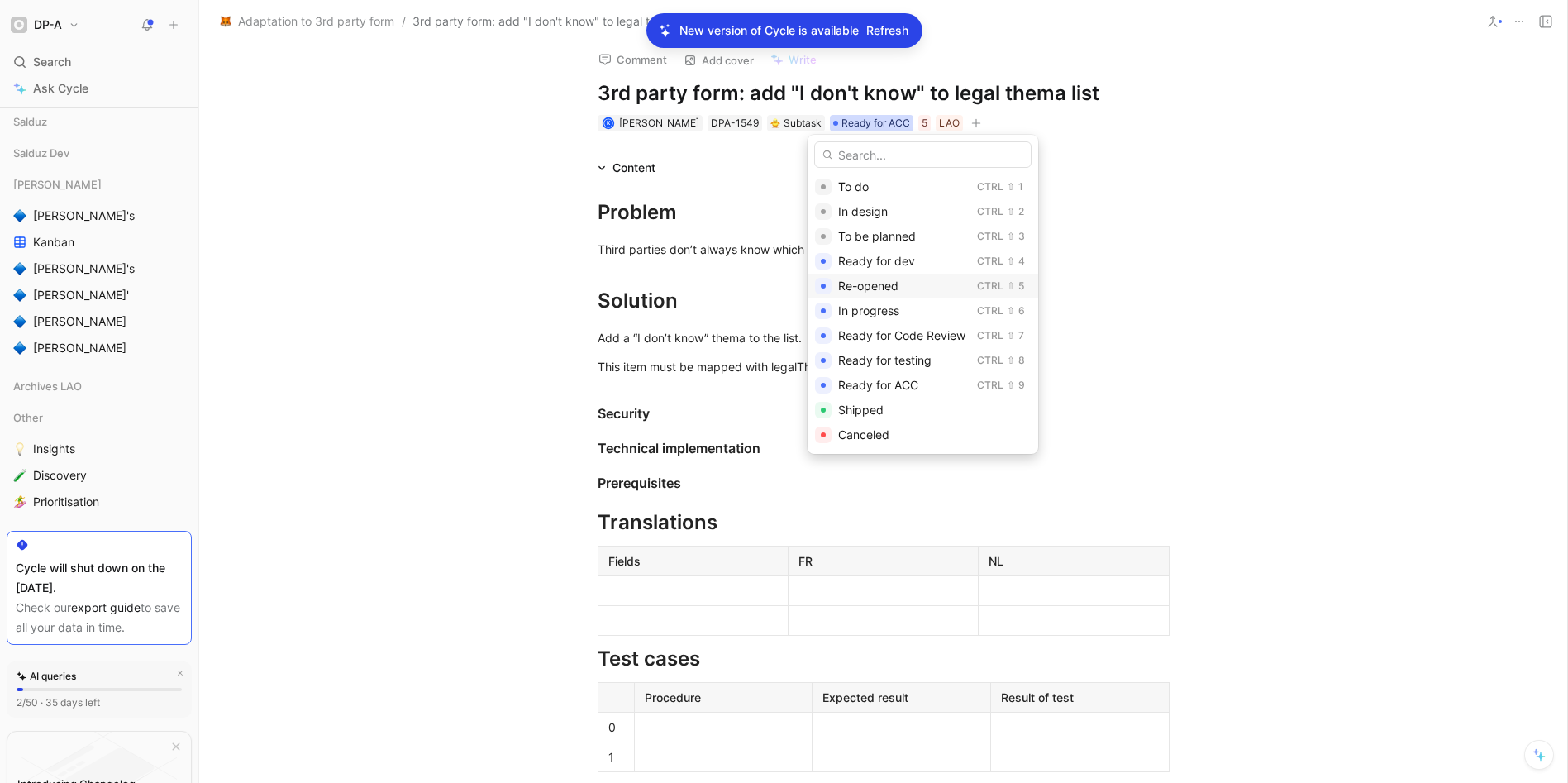
click at [920, 289] on div "Re-opened" at bounding box center [904, 285] width 132 height 20
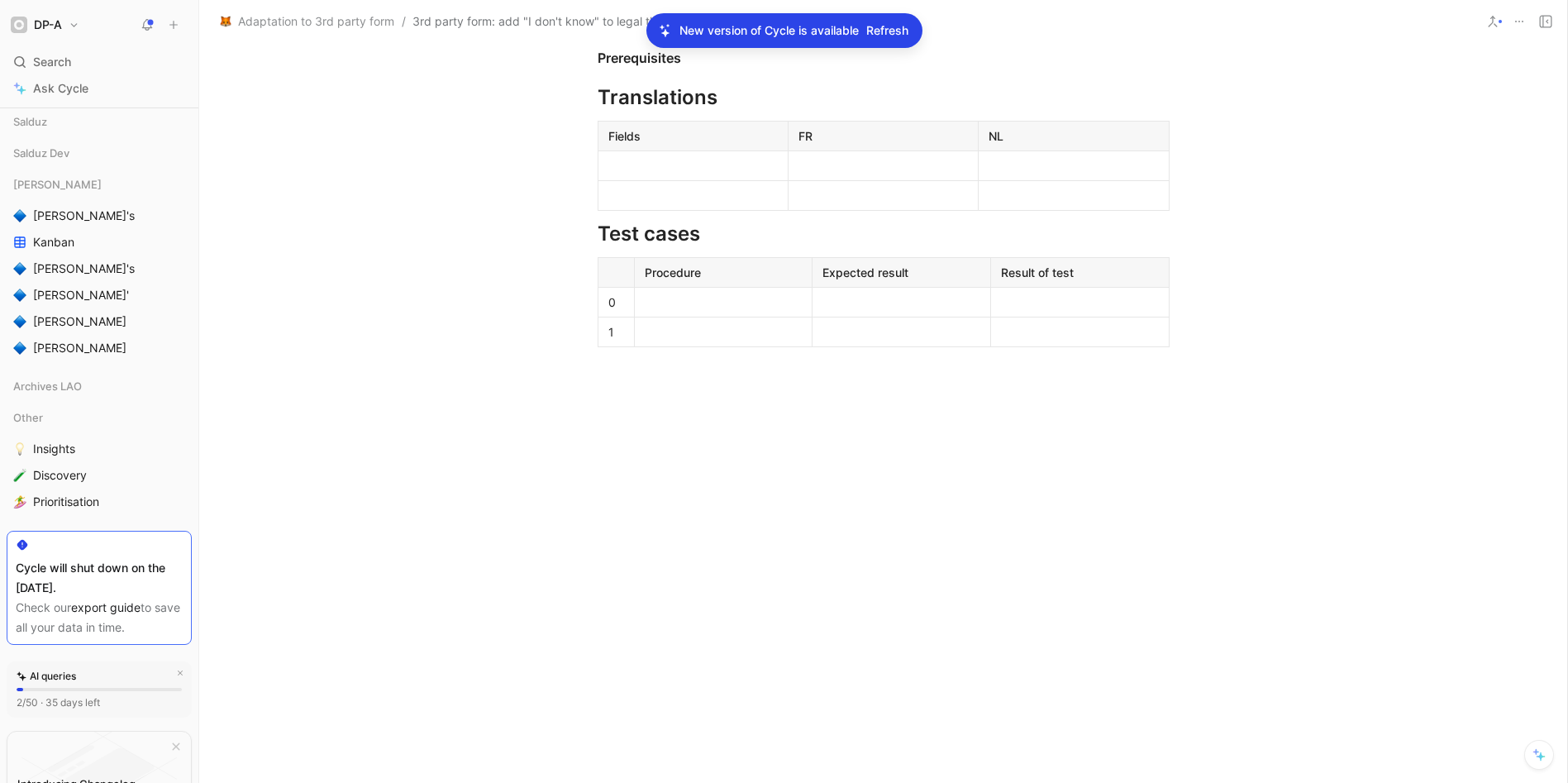
scroll to position [0, 0]
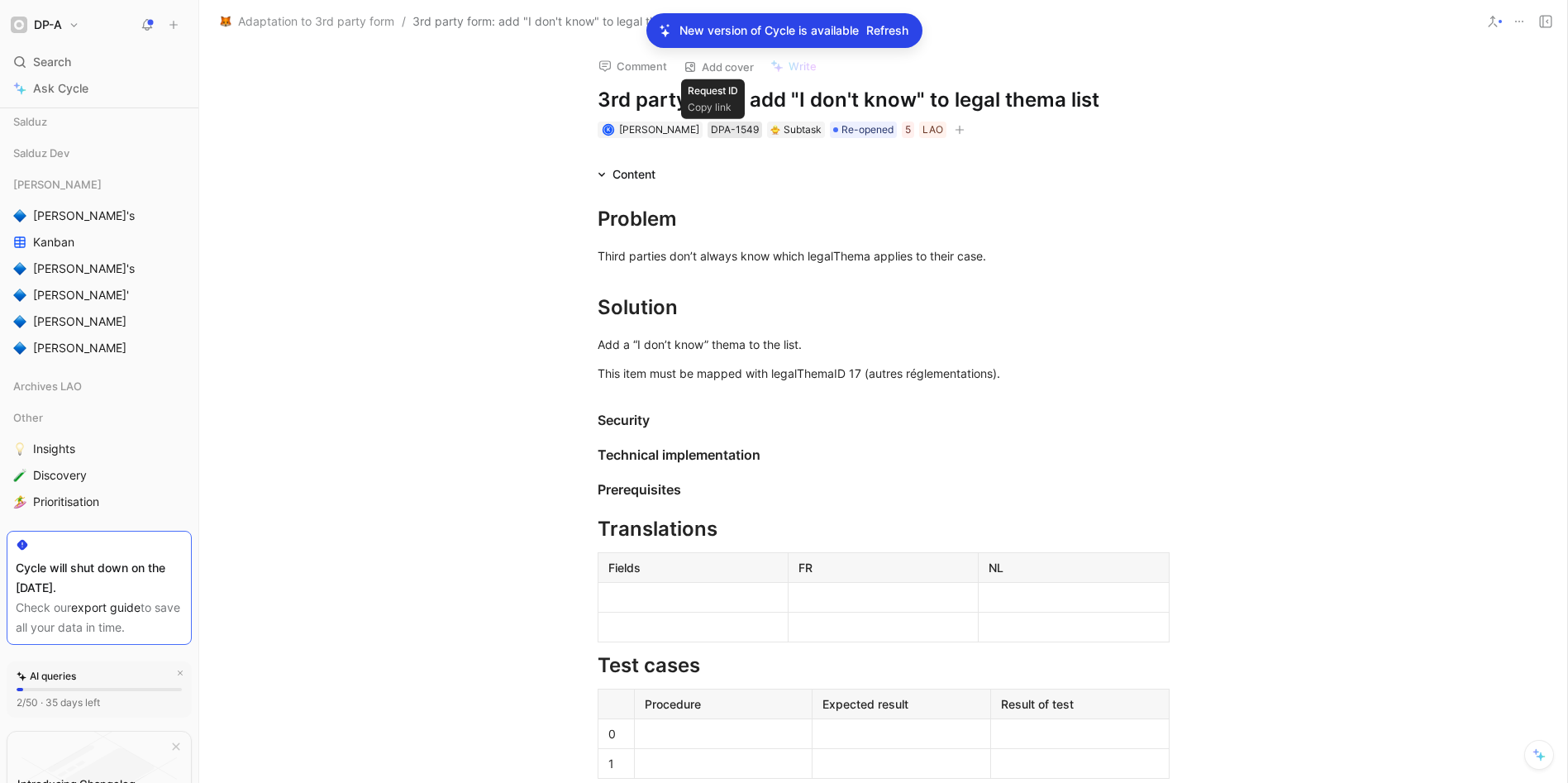
click at [730, 128] on div "DPA-1549" at bounding box center [735, 129] width 48 height 16
click at [365, 283] on div "Problem Third parties don’t always know which legalThema applies to their case.…" at bounding box center [883, 503] width 1368 height 637
click at [59, 57] on span "Search" at bounding box center [52, 61] width 38 height 20
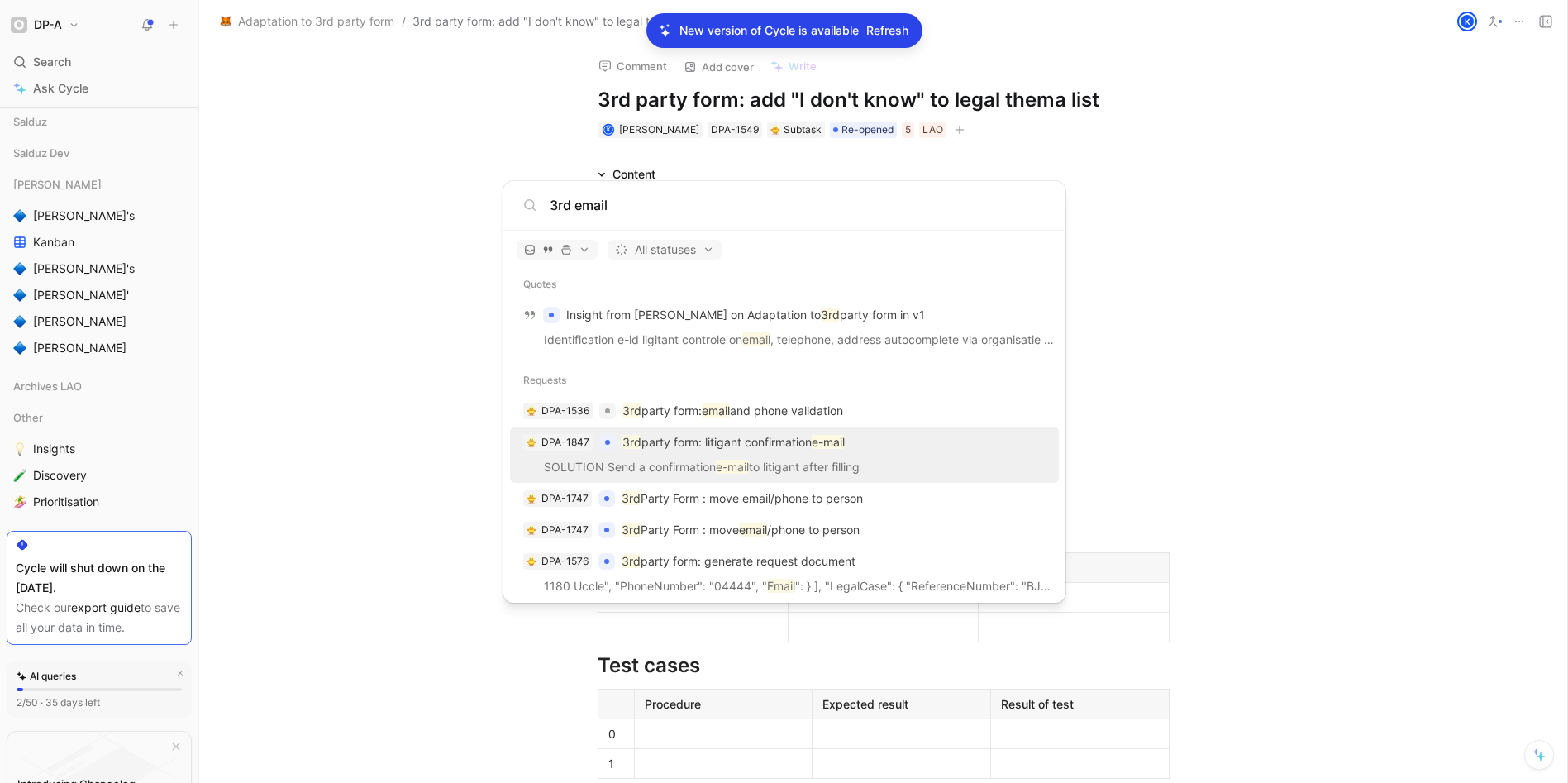
scroll to position [231, 0]
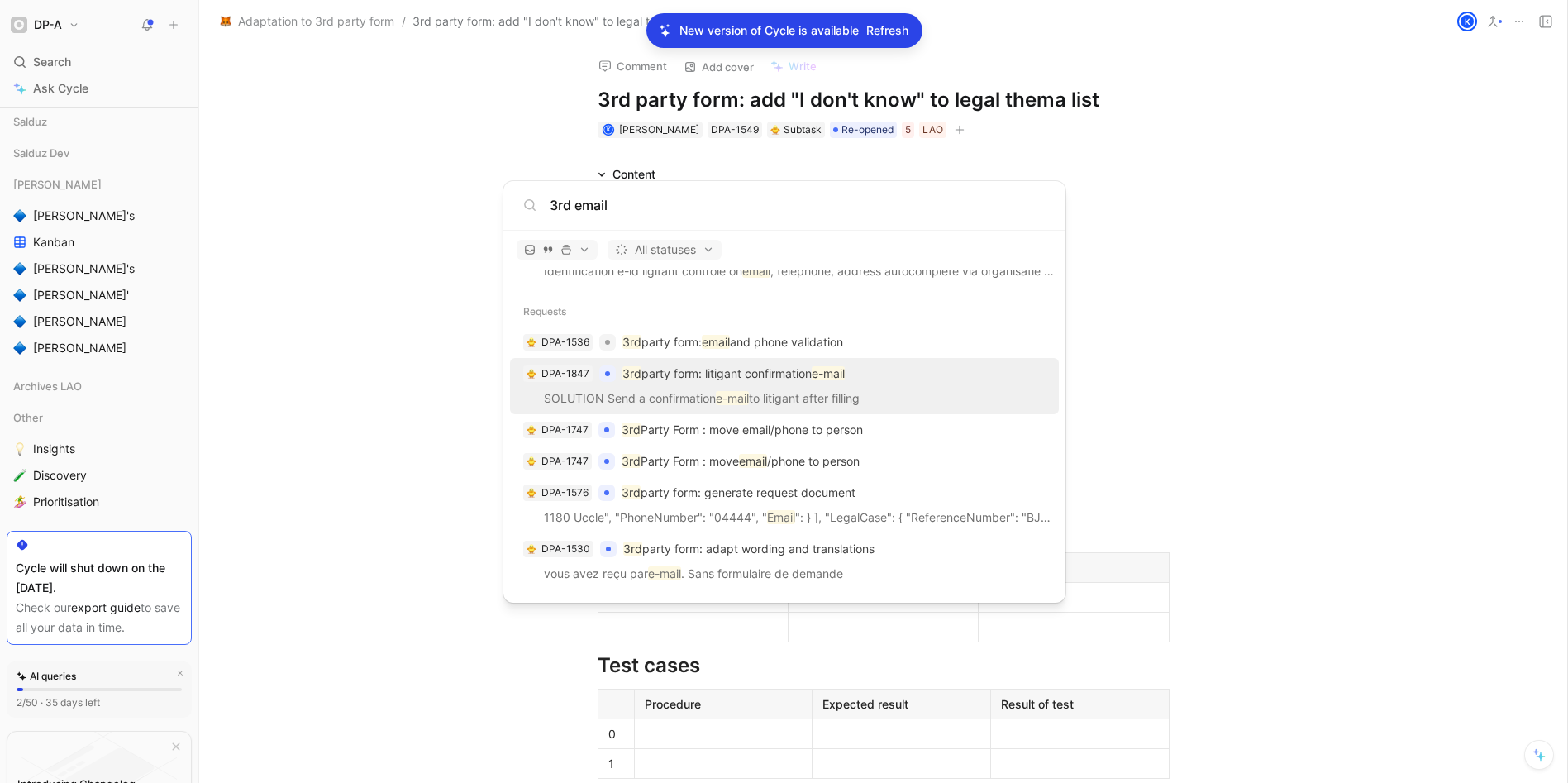
type input "3rd email"
click at [808, 375] on p "3rd party form: litigant confirmation e-mail" at bounding box center [733, 373] width 222 height 20
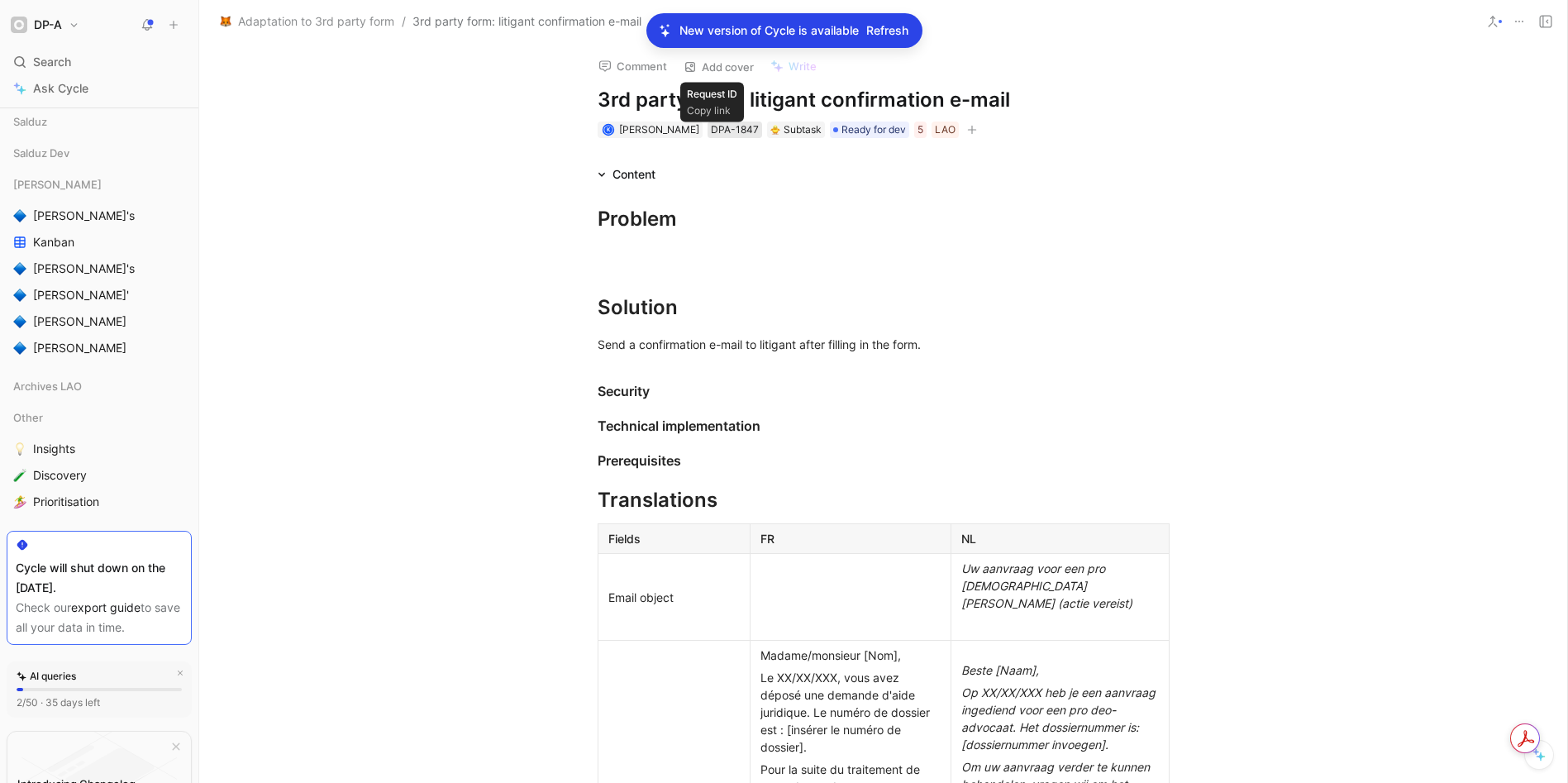
click at [711, 133] on div "DPA-1847" at bounding box center [735, 129] width 48 height 16
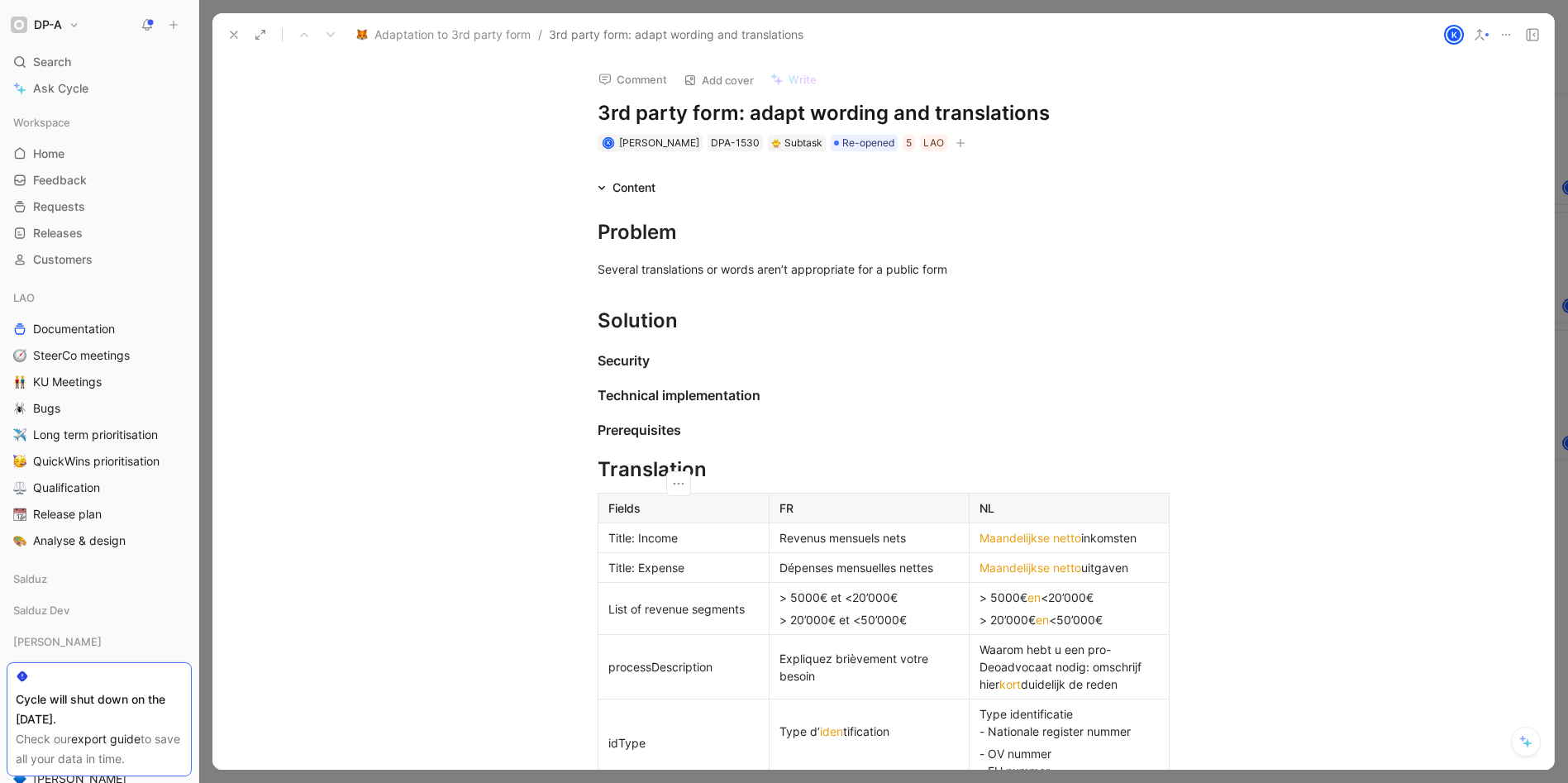
scroll to position [1677, 0]
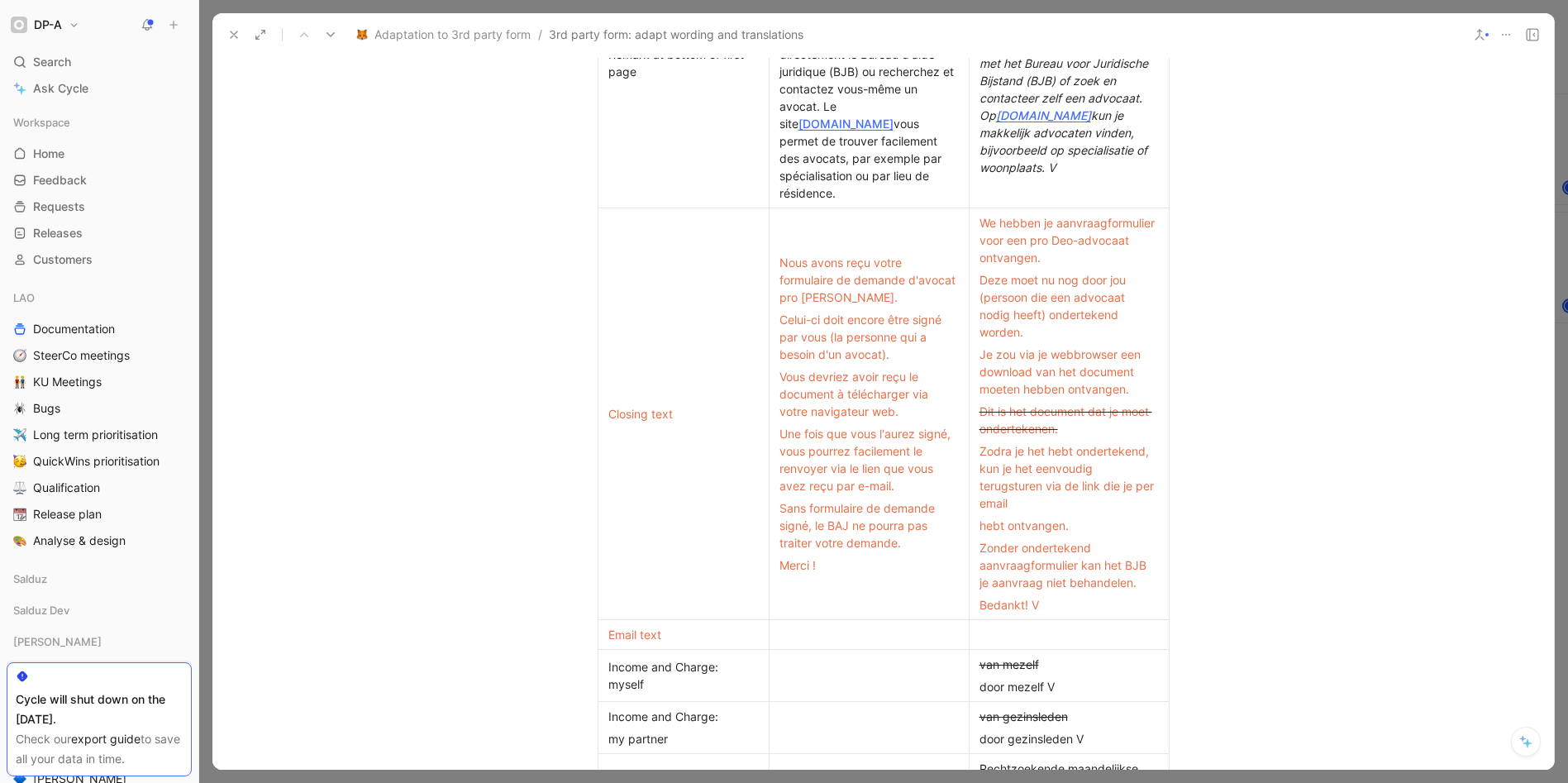
scroll to position [1670, 0]
click at [807, 638] on div at bounding box center [869, 638] width 180 height 17
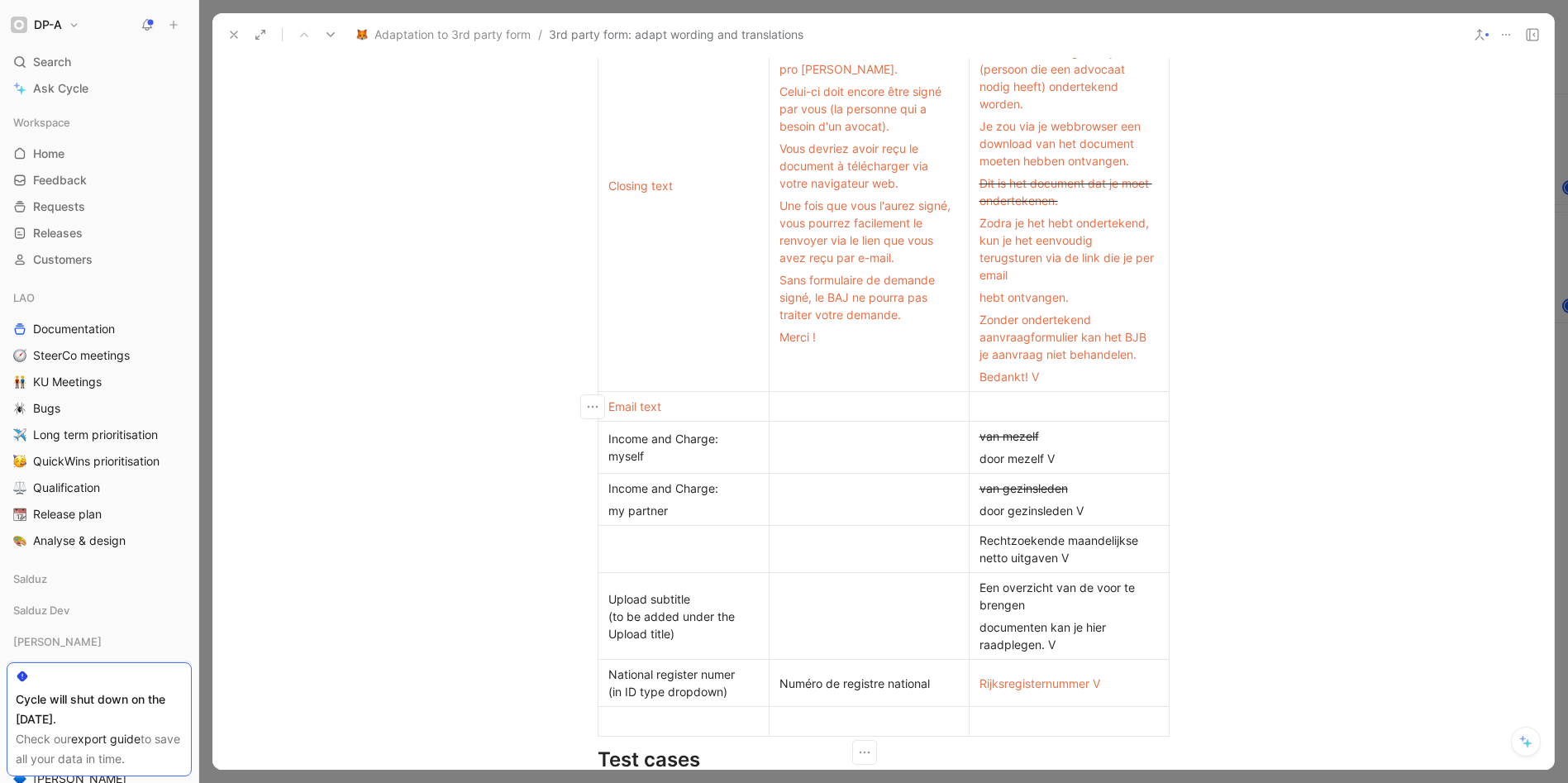
scroll to position [1903, 0]
click at [973, 624] on p "documenten kan je hier raadplegen. V" at bounding box center [1069, 635] width 192 height 40
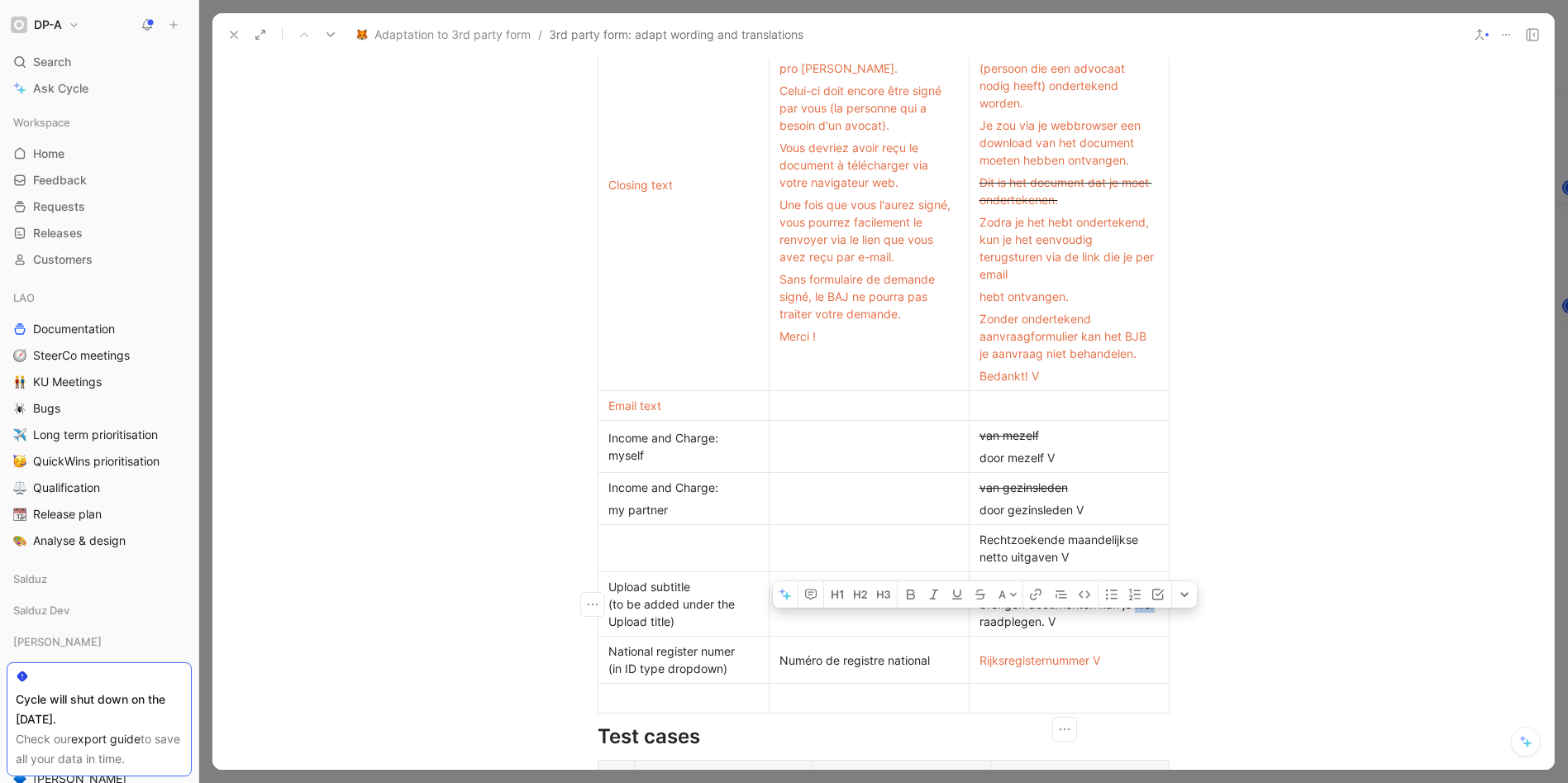
drag, startPoint x: 994, startPoint y: 620, endPoint x: 976, endPoint y: 618, distance: 18.1
click at [980, 618] on div "Een overzicht van de voor te brengen documenten kan je hier raadplegen. V" at bounding box center [1069, 603] width 180 height 52
click at [1027, 595] on button "button" at bounding box center [1035, 594] width 25 height 26
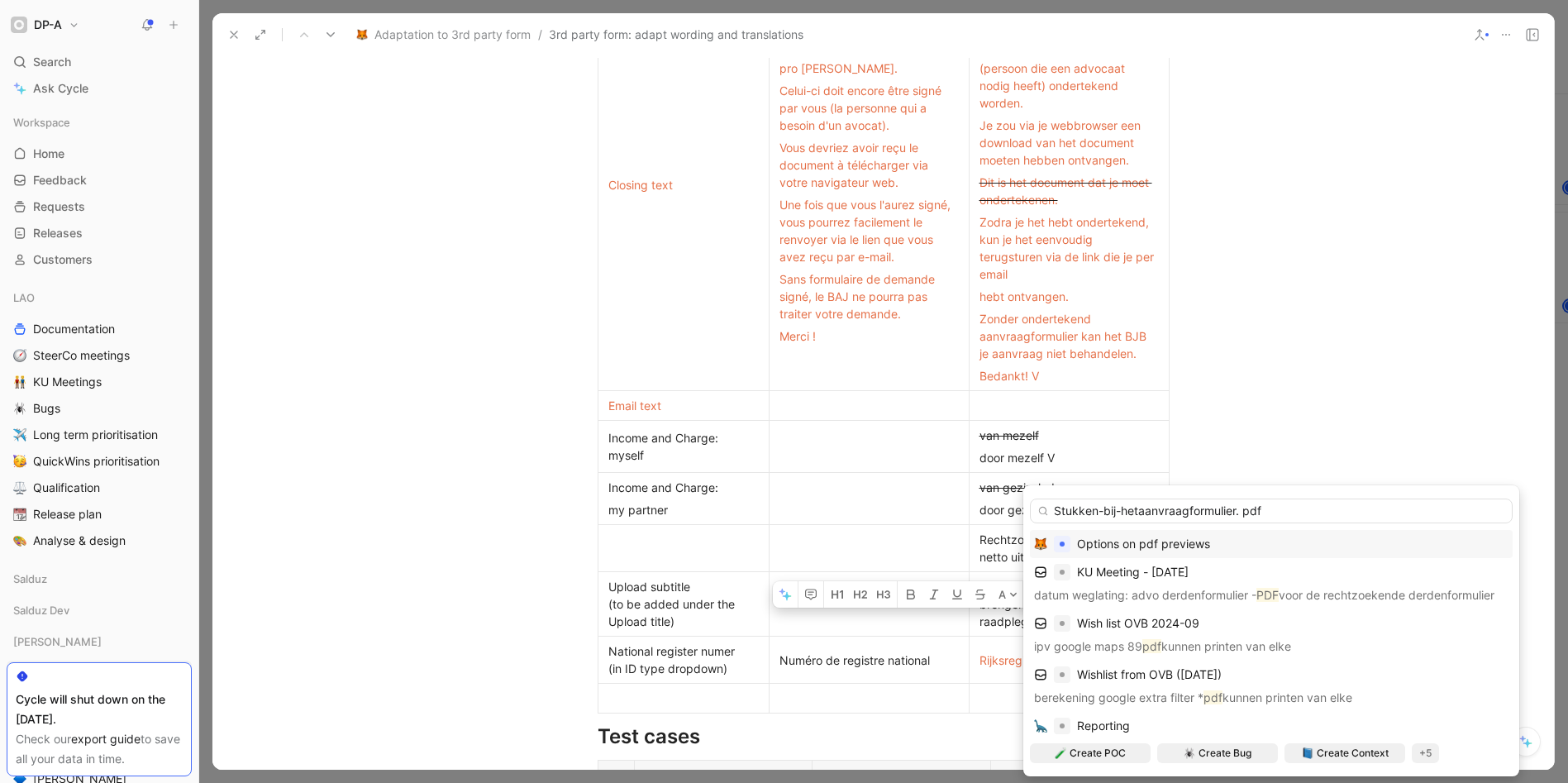
type input "Stukken-bij-hetaanvraagformulier. pdf"
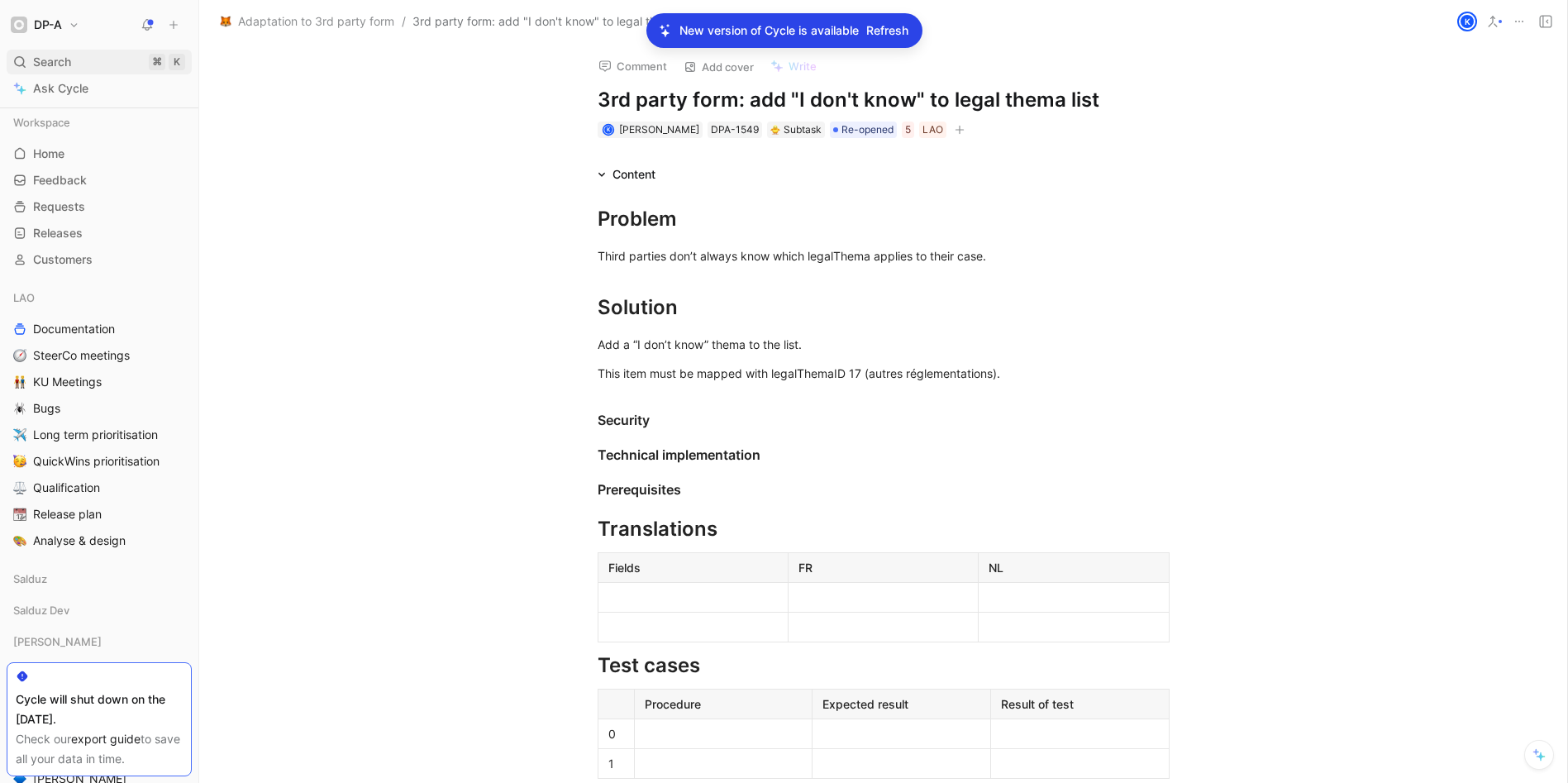
scroll to position [457, 0]
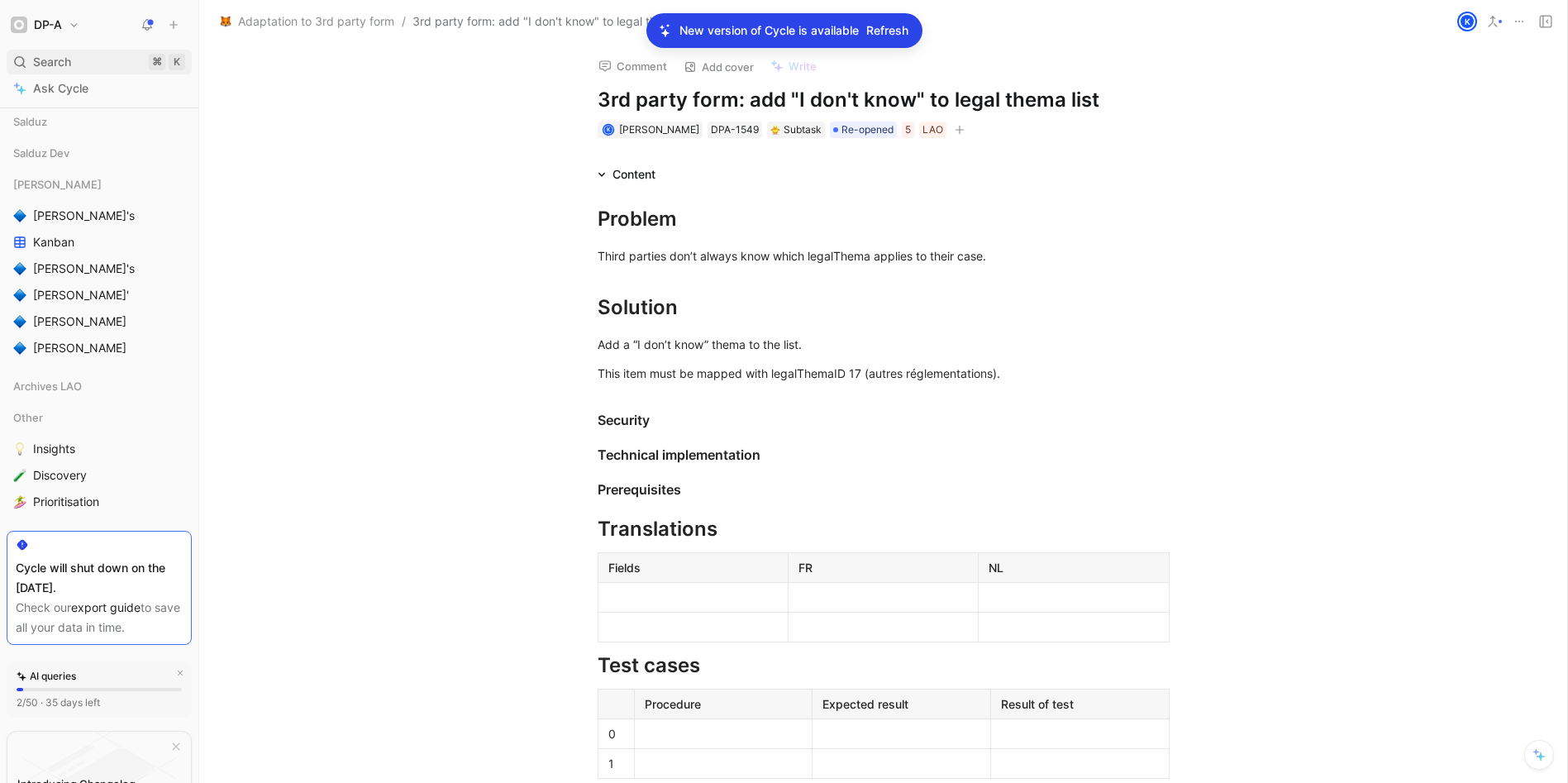
click at [38, 49] on div "Search ⌘ K" at bounding box center [100, 61] width 186 height 25
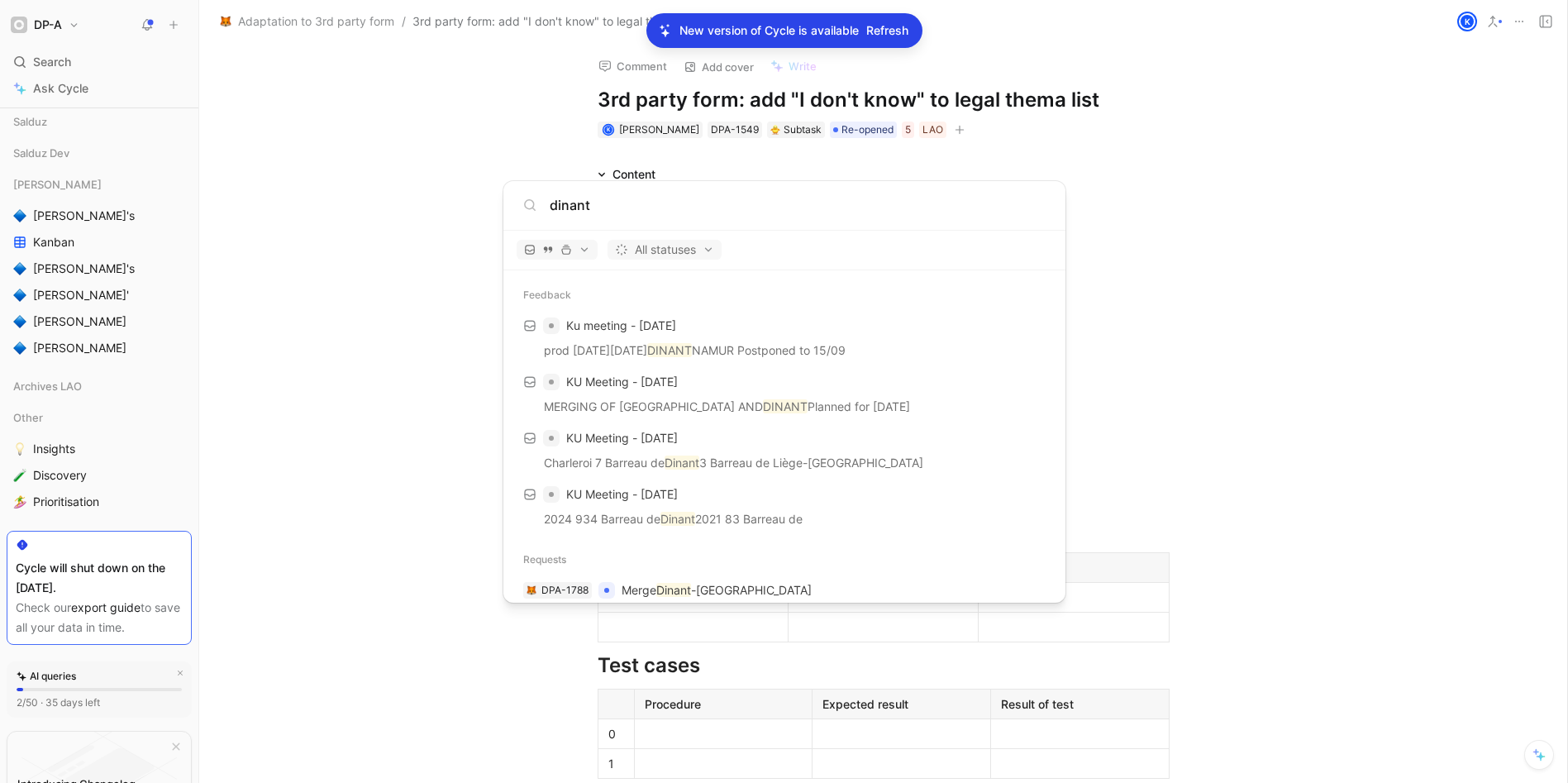
type input "dinant"
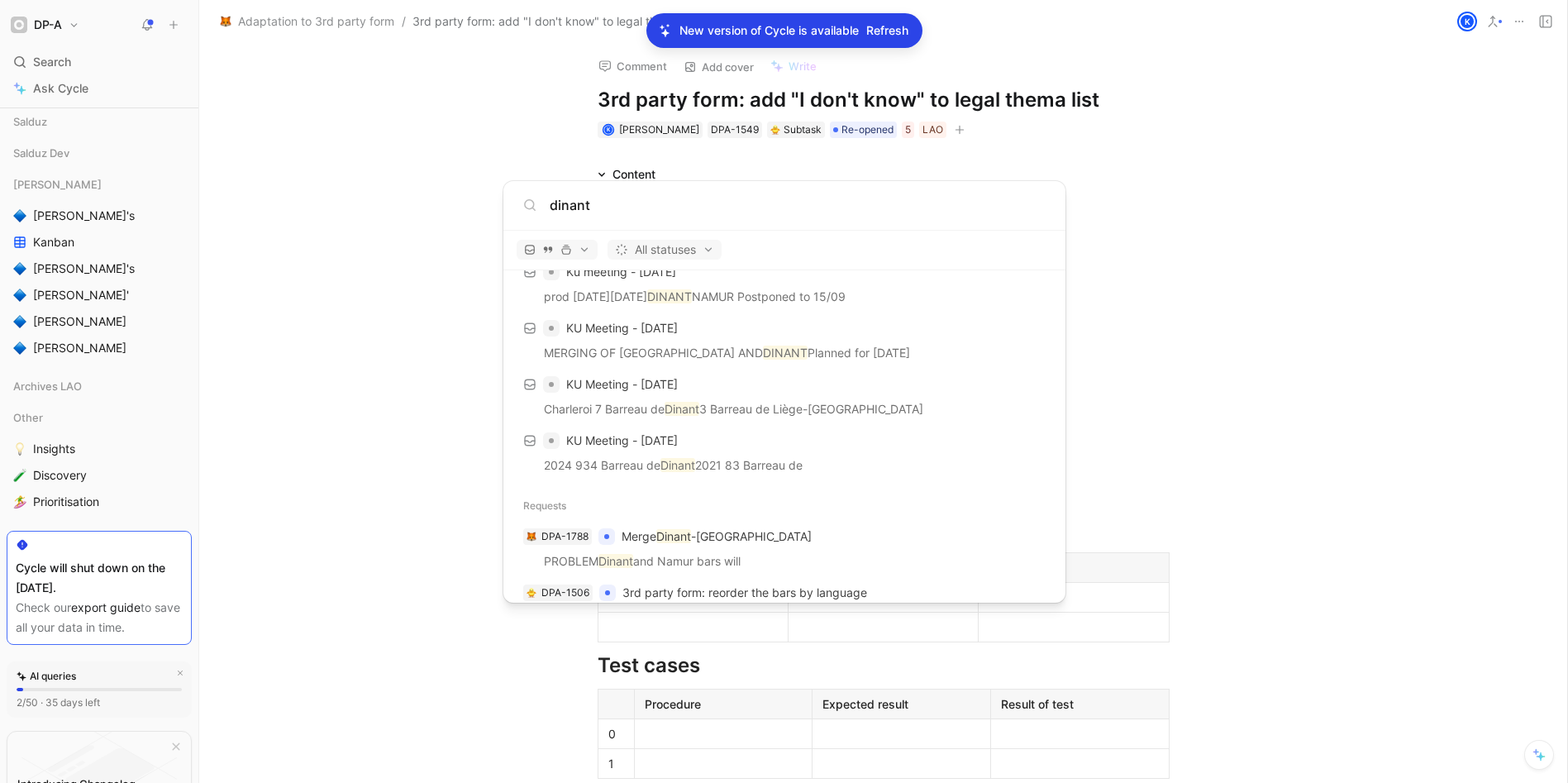
scroll to position [154, 0]
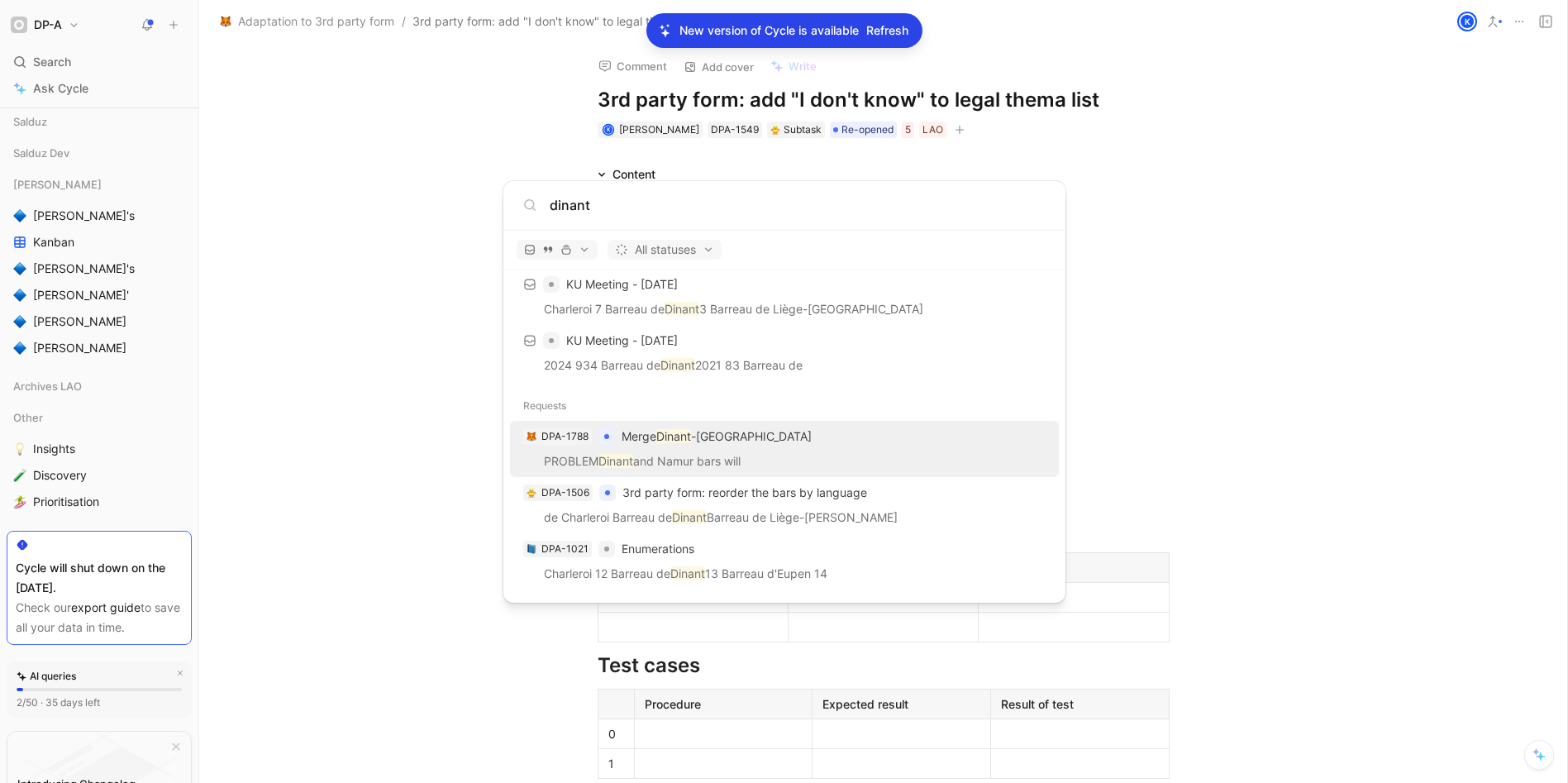
click at [718, 442] on p "Merge Dinant -[GEOGRAPHIC_DATA]" at bounding box center [716, 436] width 190 height 20
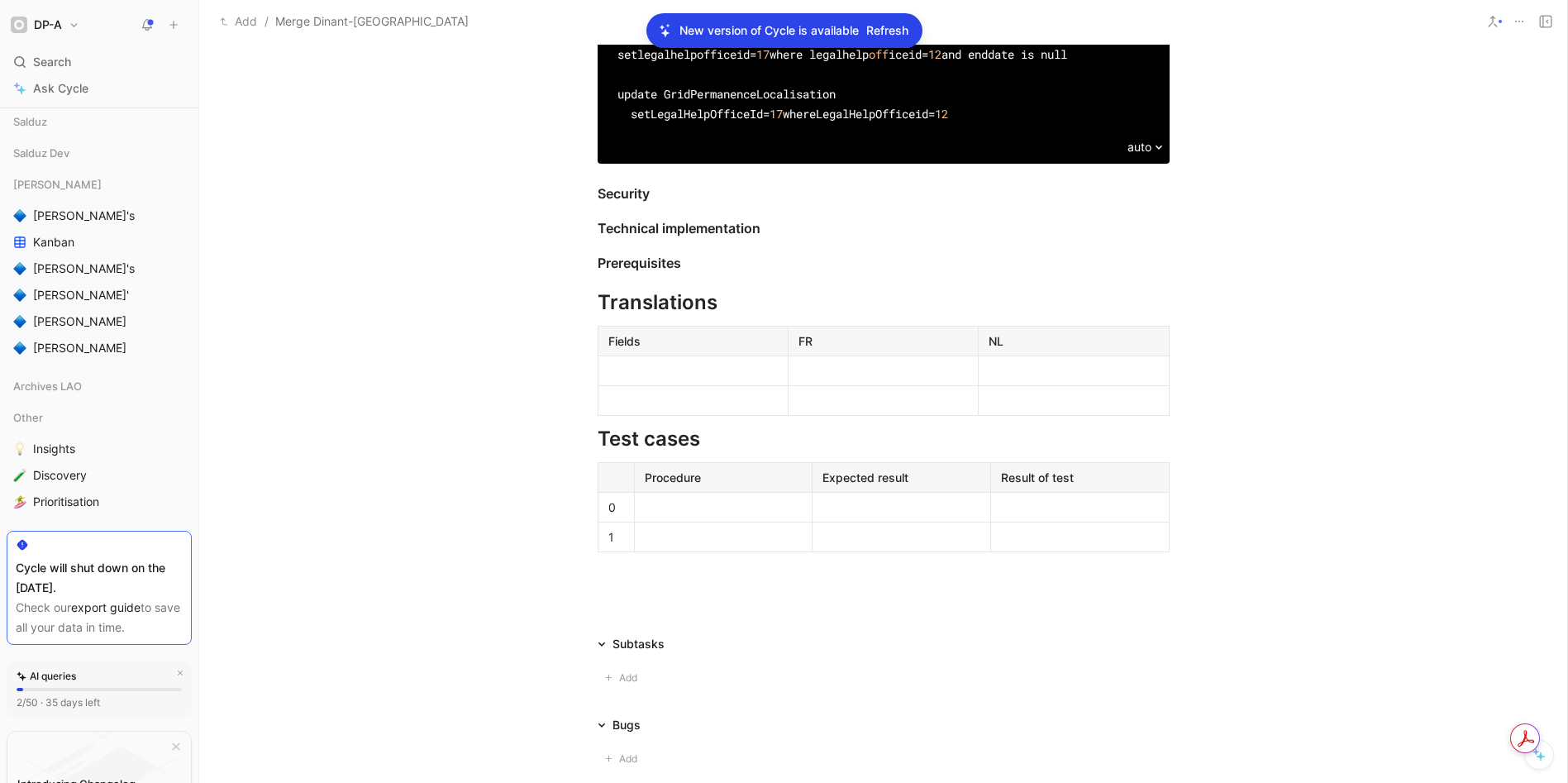
scroll to position [794, 0]
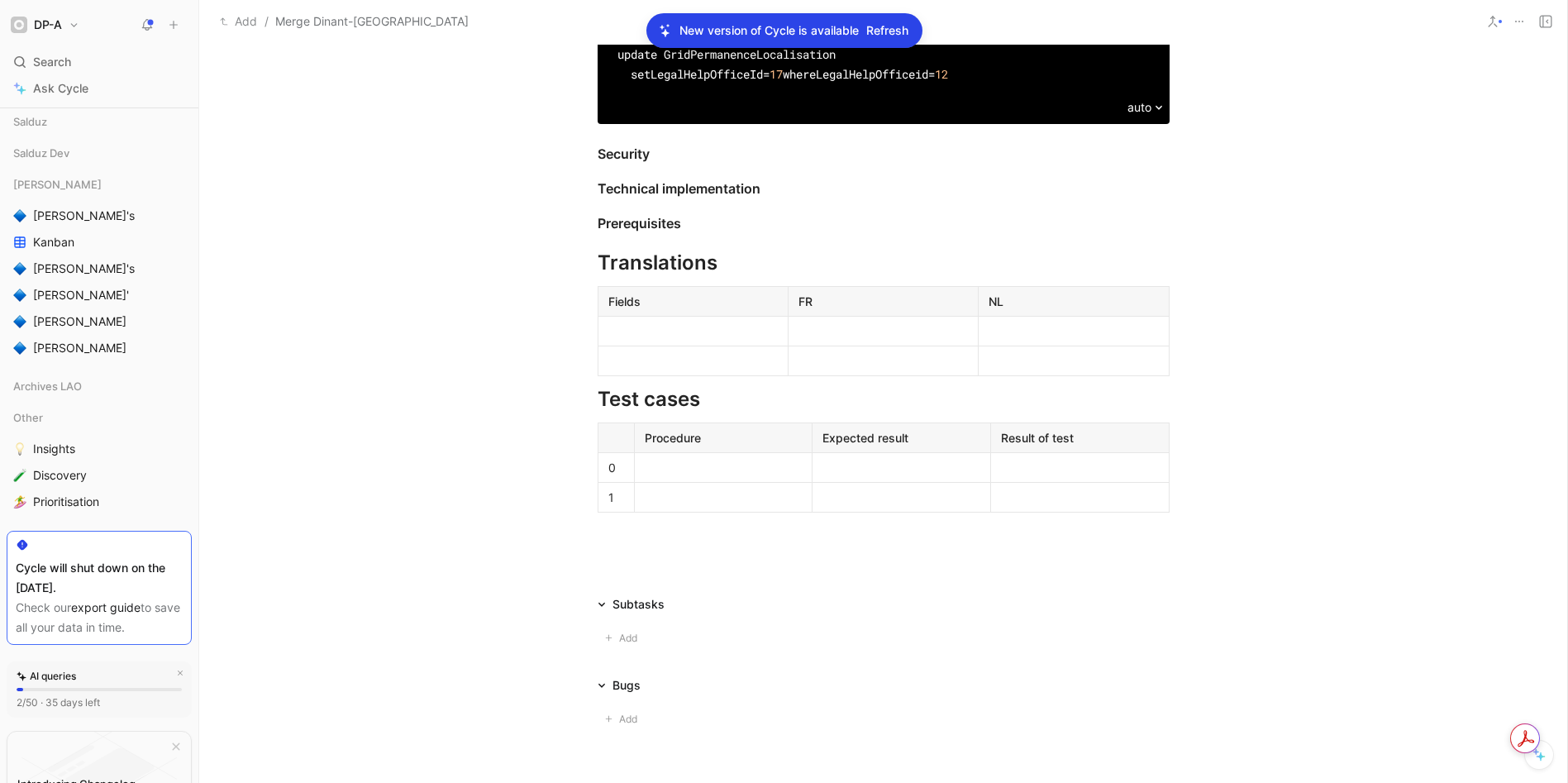
drag, startPoint x: 32, startPoint y: 569, endPoint x: 154, endPoint y: 582, distance: 122.7
click at [147, 580] on div "Cycle will shut down on the [DATE]." at bounding box center [99, 578] width 167 height 40
click at [385, 448] on div "Problem Dinant and Namur bars will merge as from [DATE]. Solution Update legalh…" at bounding box center [883, 81] width 1368 height 948
click at [1335, 374] on div "Problem Dinant and Namur bars will merge as from [DATE]. Solution Update legalh…" at bounding box center [883, 81] width 1368 height 948
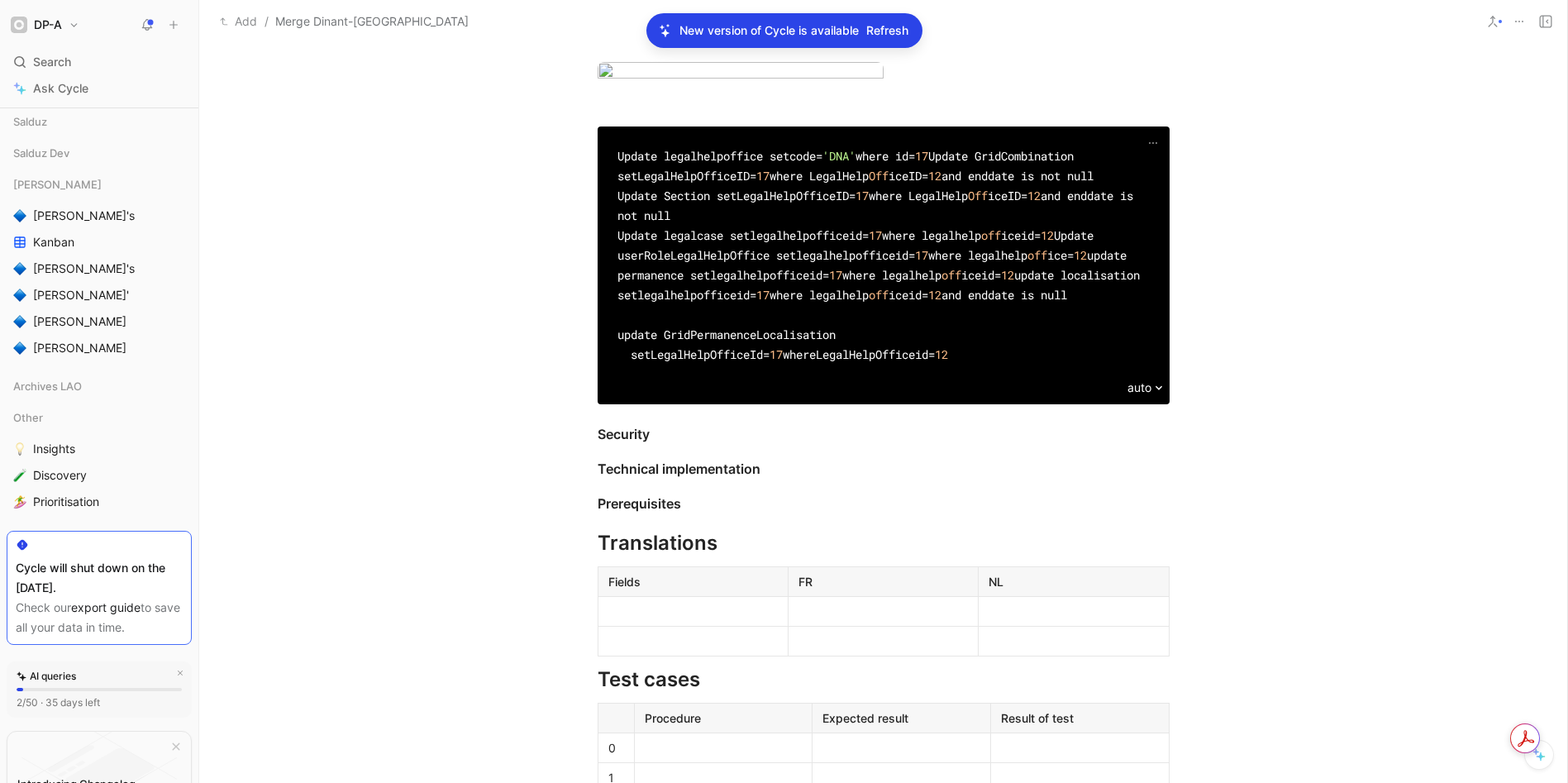
scroll to position [613, 0]
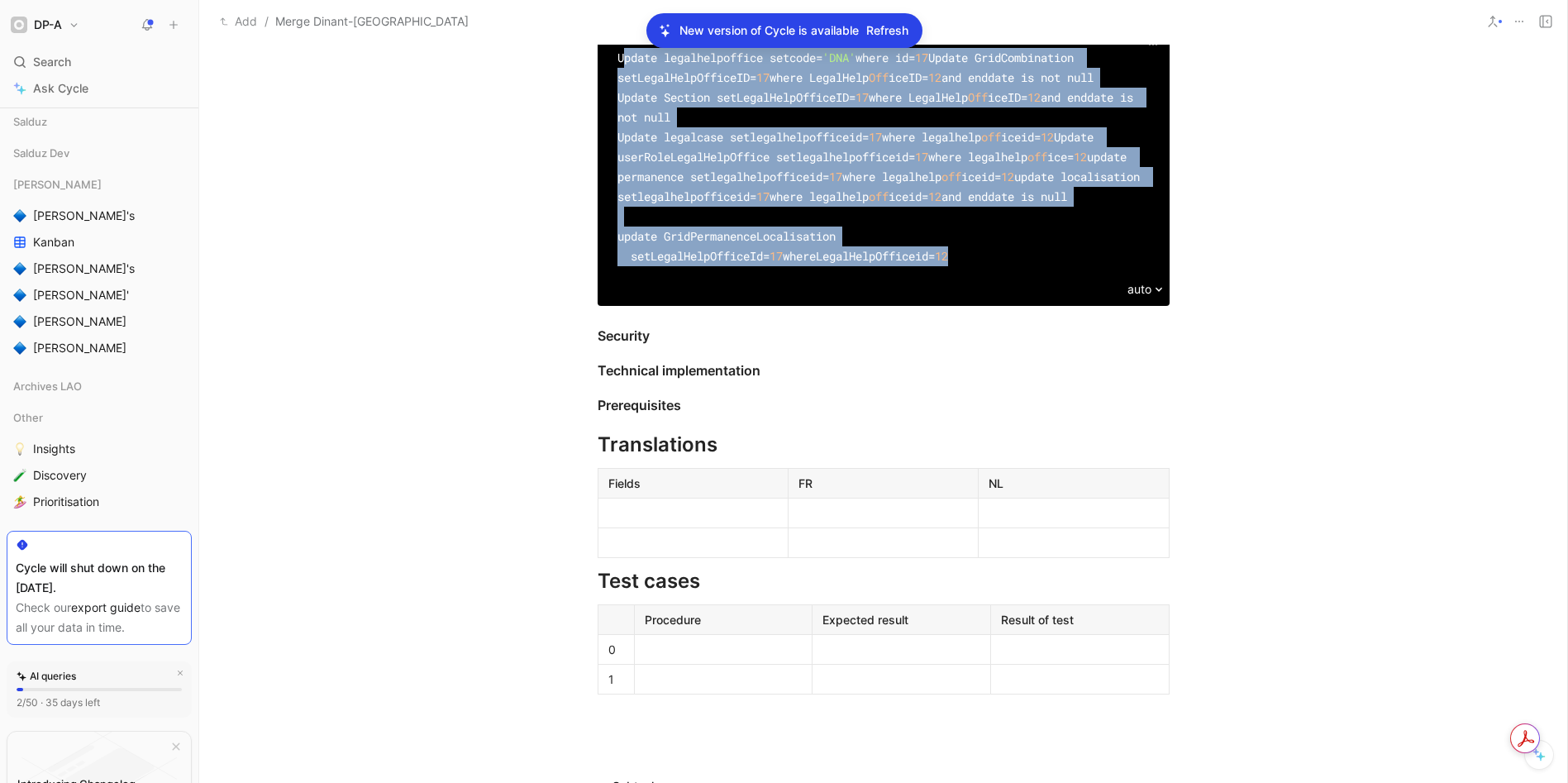
drag, startPoint x: 616, startPoint y: 165, endPoint x: 858, endPoint y: 450, distance: 373.9
click at [858, 286] on div "Update legalhelpoffice set code = 'DNA' where id= 17 Update GridCombination set…" at bounding box center [883, 167] width 532 height 238
copy div "pdate legalhelpoffice set code = 'DNA' where id= 17 Update GridCombination set …"
